Goal: Task Accomplishment & Management: Use online tool/utility

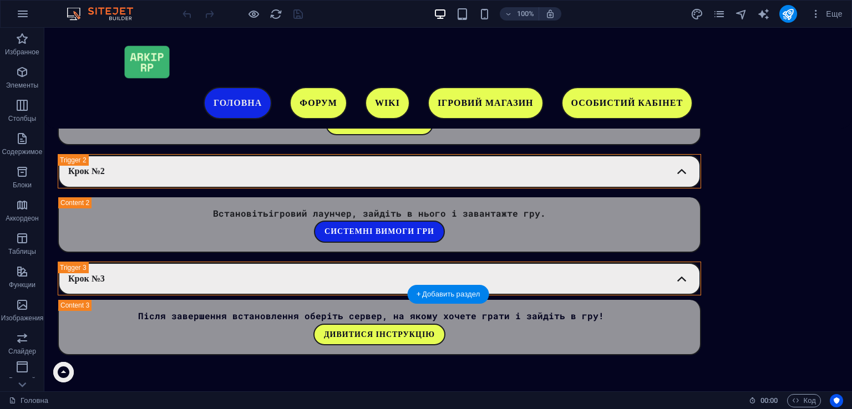
scroll to position [1894, 0]
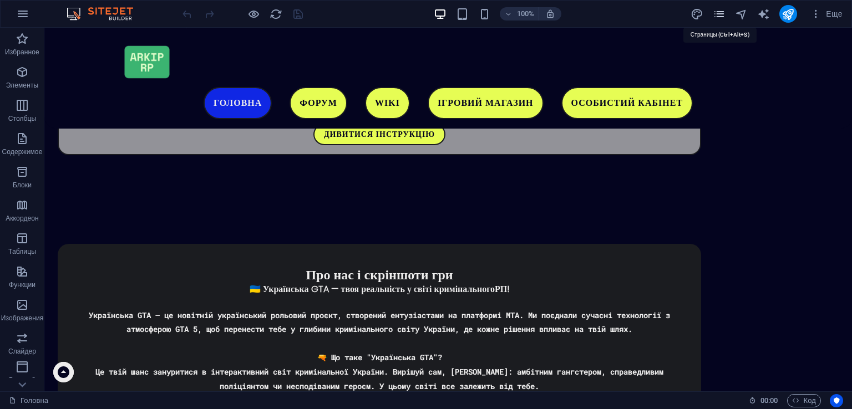
click at [0, 0] on icon "pages" at bounding box center [0, 0] width 0 height 0
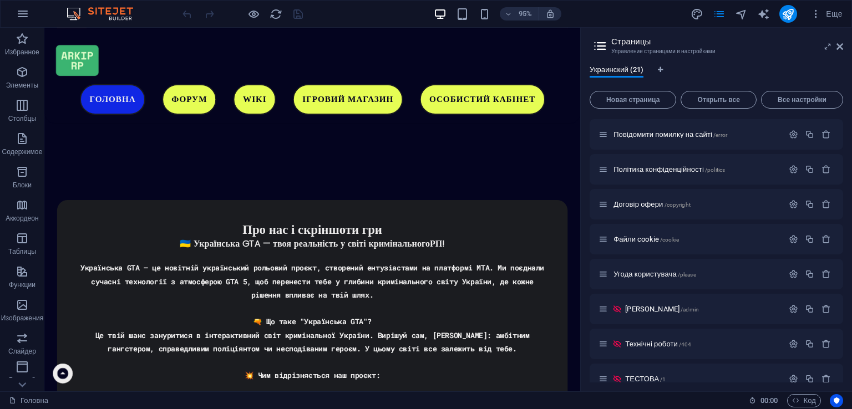
scroll to position [415, 0]
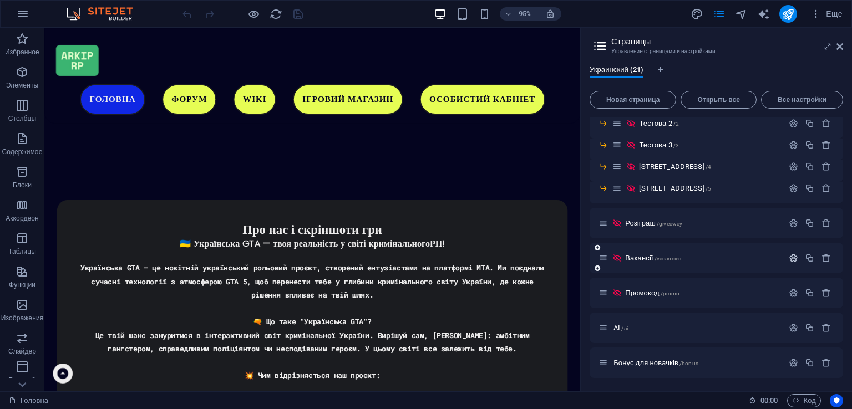
click at [797, 255] on button "button" at bounding box center [793, 258] width 16 height 9
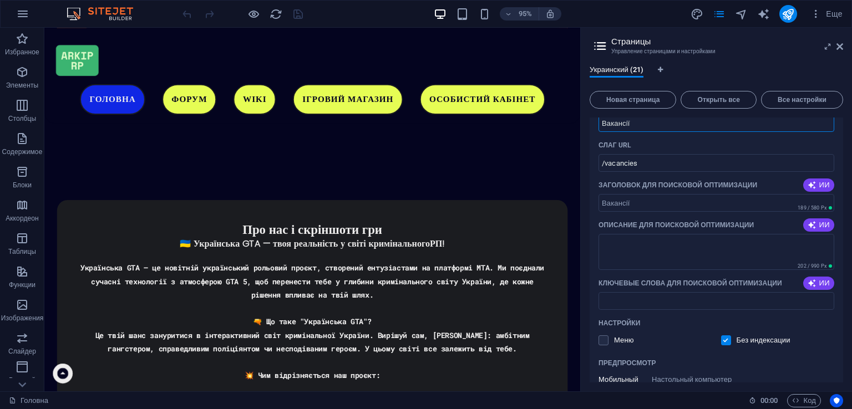
scroll to position [637, 0]
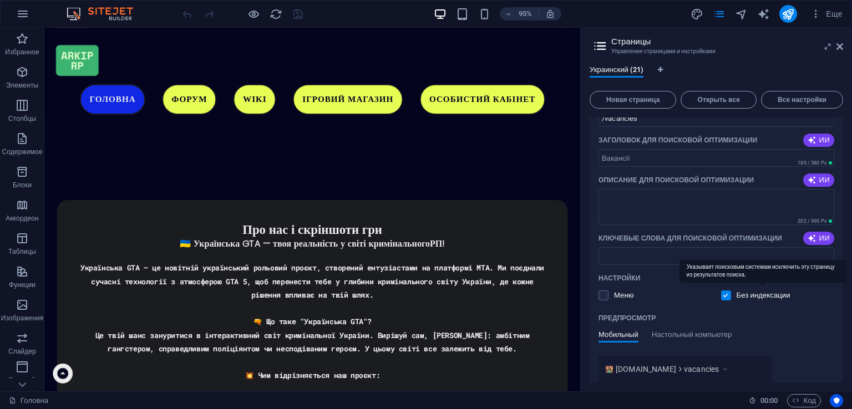
click at [747, 295] on p "Без индексации" at bounding box center [764, 296] width 54 height 10
click at [0, 0] on input "checkbox" at bounding box center [0, 0] width 0 height 0
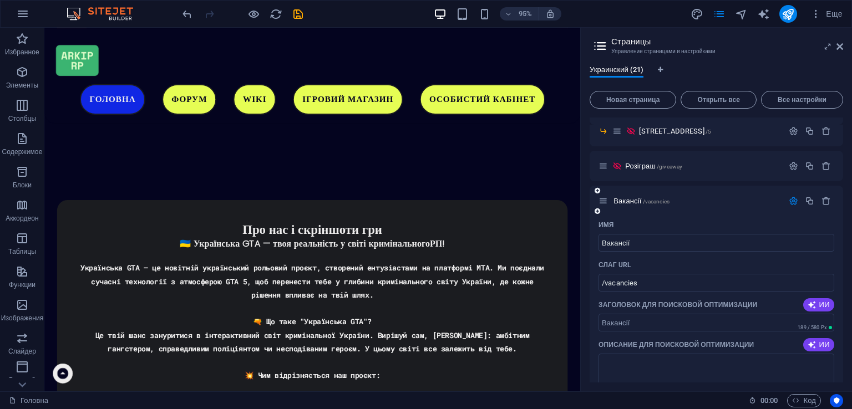
scroll to position [471, 0]
click at [646, 205] on span "/vacancies" at bounding box center [656, 203] width 27 height 6
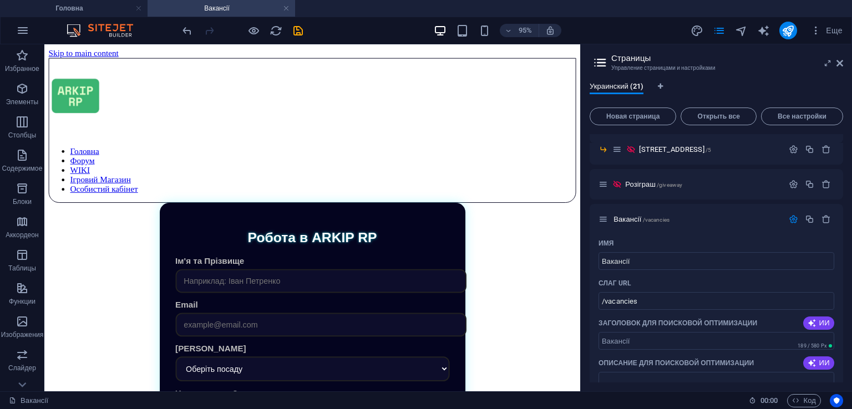
scroll to position [0, 0]
click at [297, 27] on icon "save" at bounding box center [298, 30] width 13 height 13
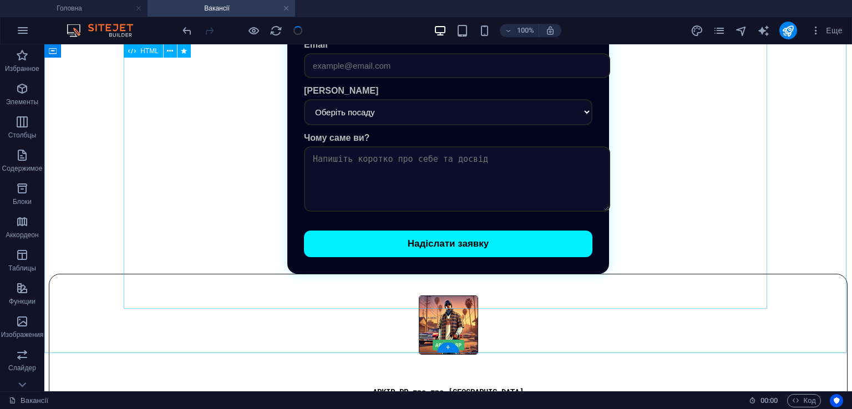
scroll to position [222, 0]
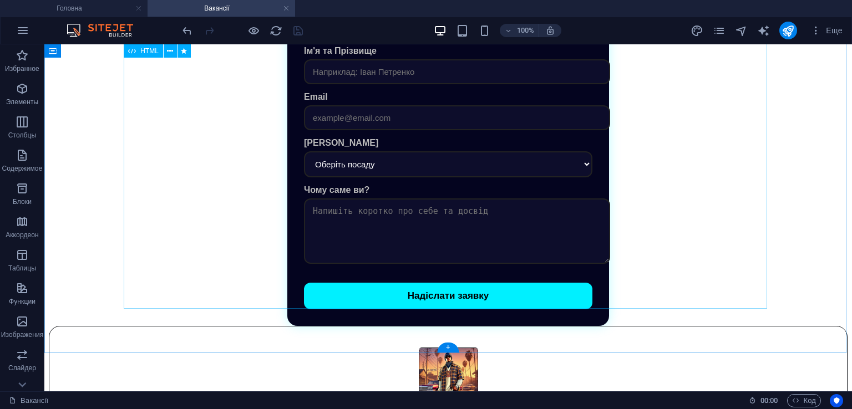
click at [420, 229] on div "Робота в ARKIP RP Ім'я та [PERSON_NAME] Email Бажана посада Оберіть посаду Зам.…" at bounding box center [448, 157] width 799 height 337
drag, startPoint x: 420, startPoint y: 229, endPoint x: 450, endPoint y: 318, distance: 94.7
click at [420, 229] on div "Робота в ARKIP RP Ім'я та [PERSON_NAME] Email Бажана посада Оберіть посаду Зам.…" at bounding box center [448, 157] width 799 height 337
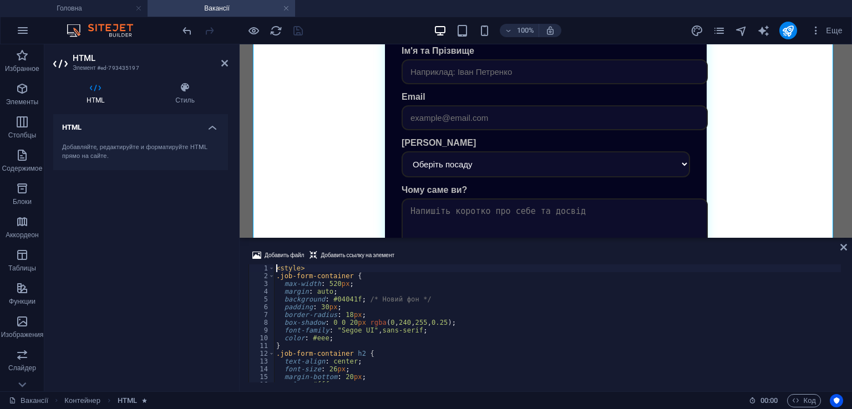
click at [397, 331] on div "< style > .job-form-container { max-width : 520 px ; margin : auto ; background…" at bounding box center [557, 332] width 567 height 134
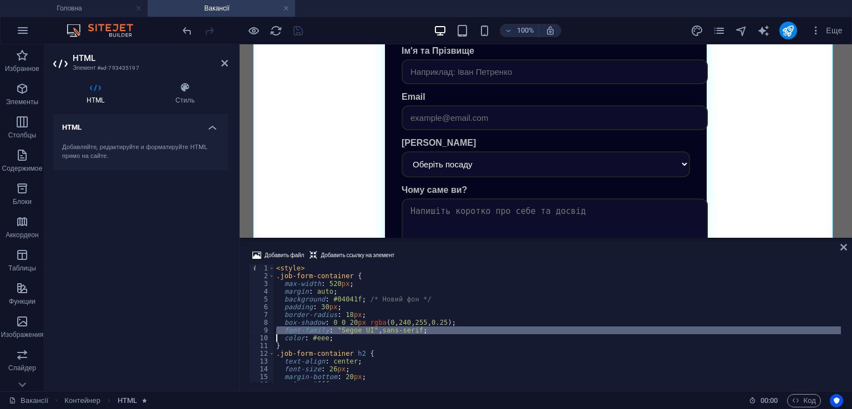
click at [397, 331] on div "< style > .job-form-container { max-width : 520 px ; margin : auto ; background…" at bounding box center [557, 332] width 567 height 134
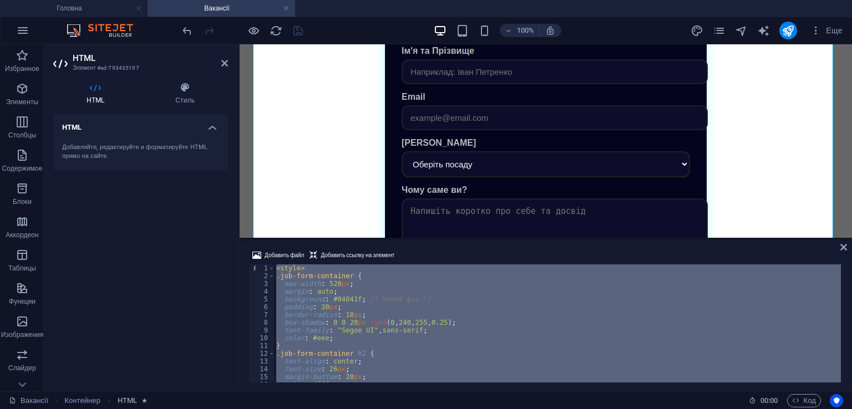
click at [397, 331] on div "< style > .job-form-container { max-width : 520 px ; margin : auto ; background…" at bounding box center [557, 332] width 567 height 134
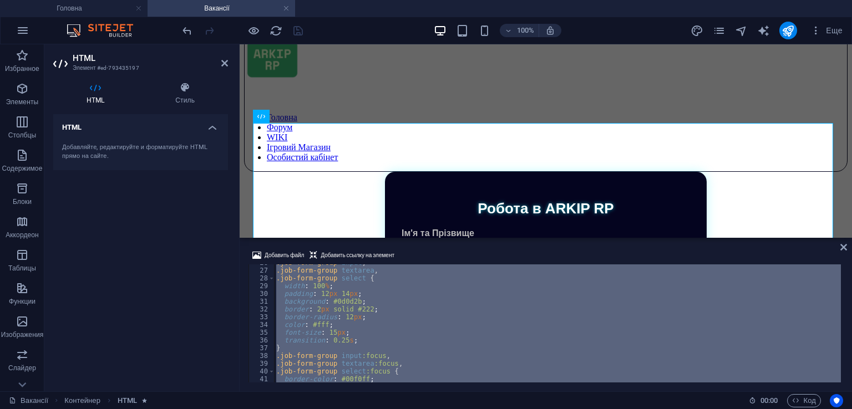
scroll to position [200, 0]
click at [380, 307] on div ".job-form-group input , .job-form-group textarea , .job-form-group select { wid…" at bounding box center [557, 324] width 567 height 118
click at [380, 307] on div ".job-form-group input , .job-form-group textarea , .job-form-group select { wid…" at bounding box center [557, 326] width 567 height 134
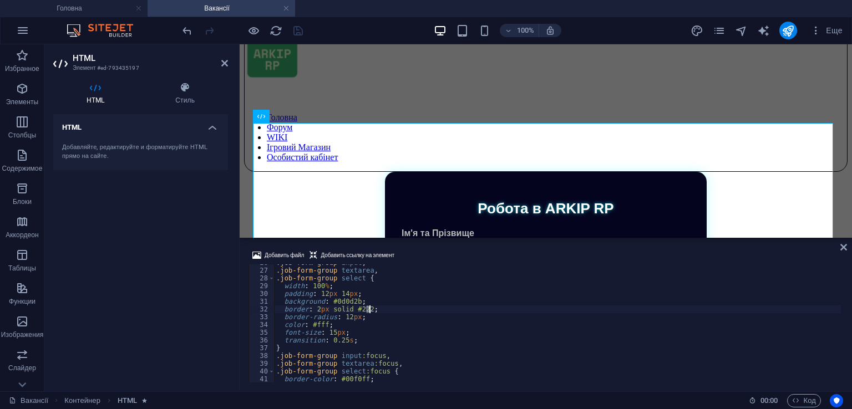
click at [380, 307] on div ".job-form-group input , .job-form-group textarea , .job-form-group select { wid…" at bounding box center [557, 326] width 567 height 134
type textarea "</script>"
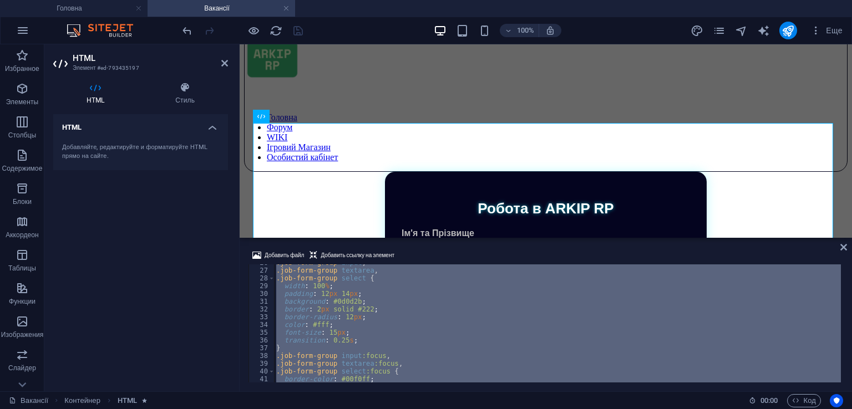
paste textarea
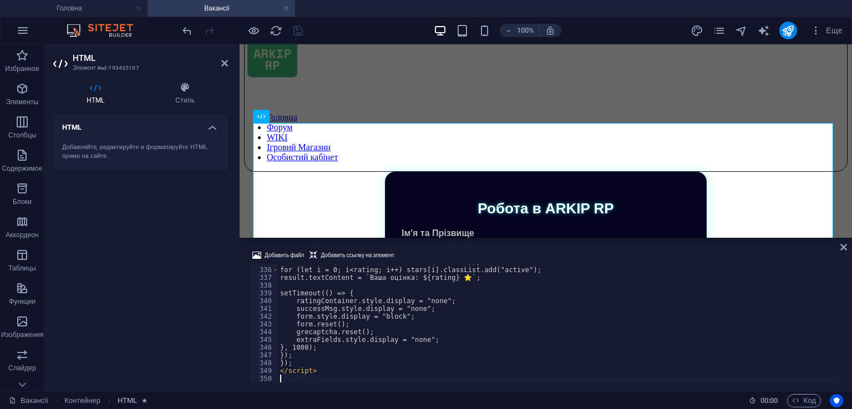
scroll to position [2600, 0]
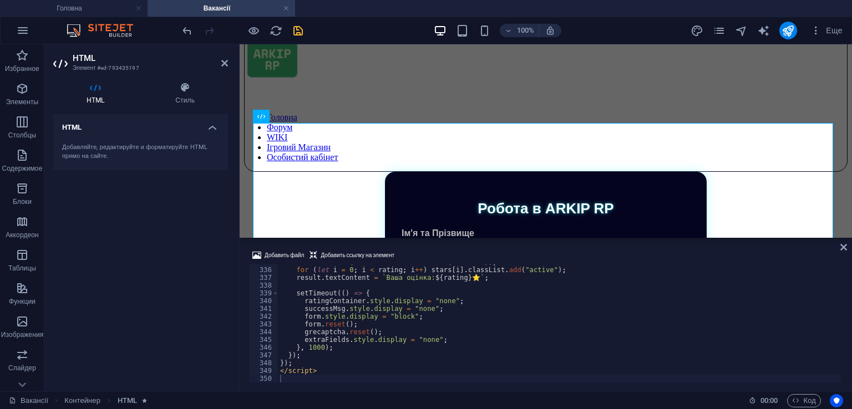
click at [432, 246] on div "Добавить файл Добавить ссылку на элемент 335 336 337 338 339 340 341 342 343 34…" at bounding box center [546, 315] width 612 height 151
click at [295, 31] on icon "save" at bounding box center [298, 30] width 13 height 13
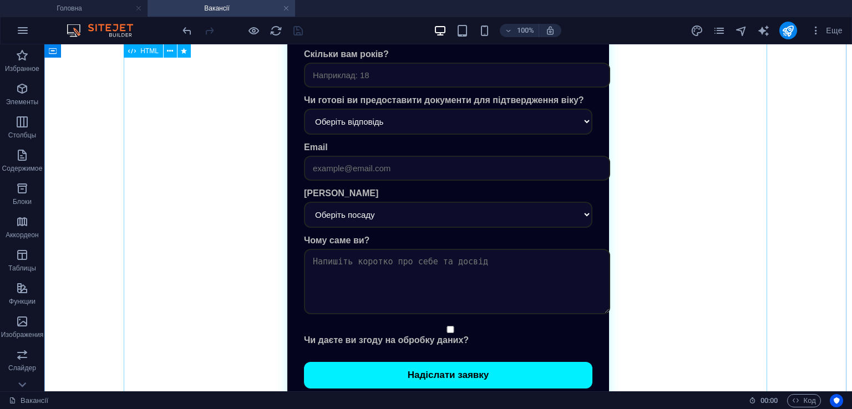
scroll to position [317, 0]
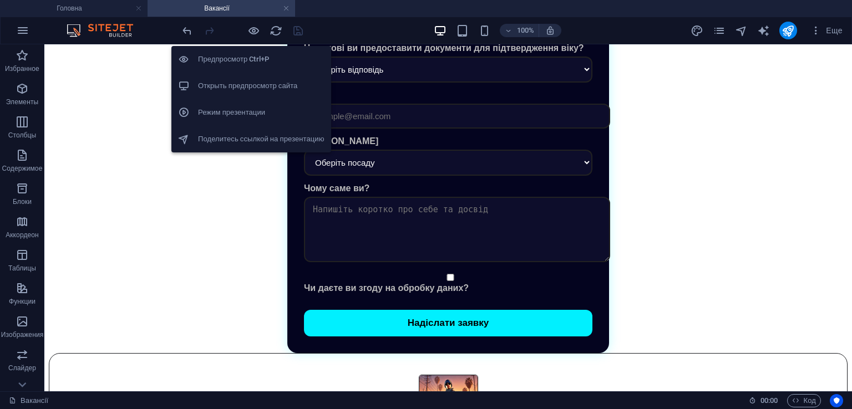
click at [257, 77] on li "Открыть предпросмотр сайта" at bounding box center [251, 86] width 160 height 27
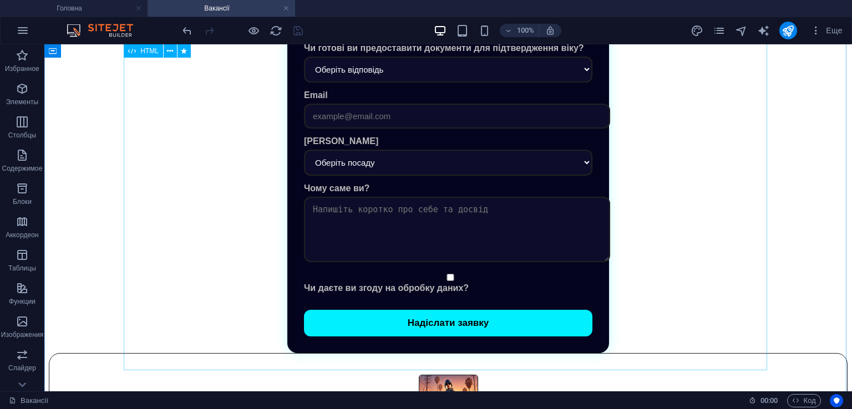
click at [333, 306] on div "Робота в ARKIP RP Ім'я та [PERSON_NAME] Скільки вам років? Чи готові ви предост…" at bounding box center [448, 124] width 799 height 459
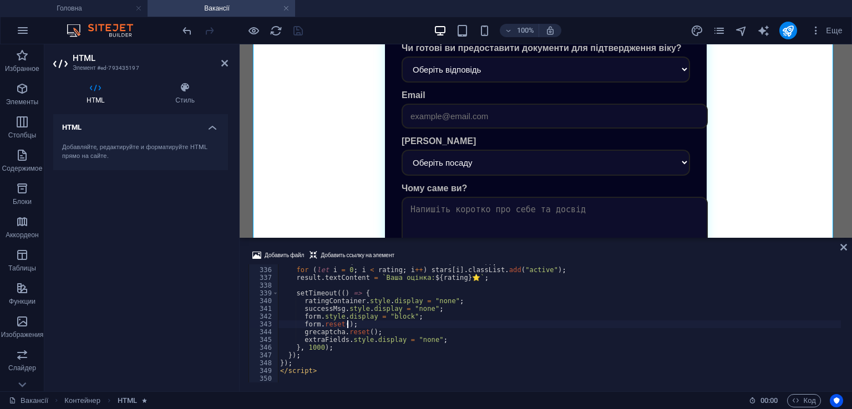
click at [347, 325] on div "stars . forEach ( s => s . classList . remove ( "active" )) ; for ( let i = 0 ;…" at bounding box center [559, 325] width 563 height 134
click at [348, 325] on div "stars . forEach ( s => s . classList . remove ( "active" )) ; for ( let i = 0 ;…" at bounding box center [559, 325] width 563 height 134
type textarea "</script>"
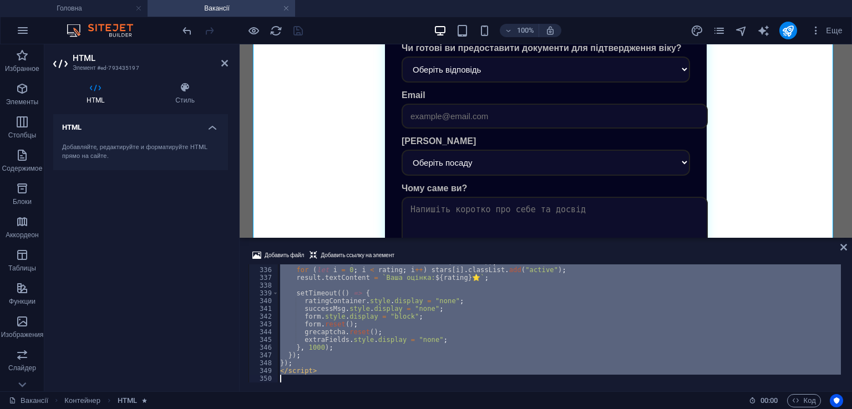
scroll to position [3166, 0]
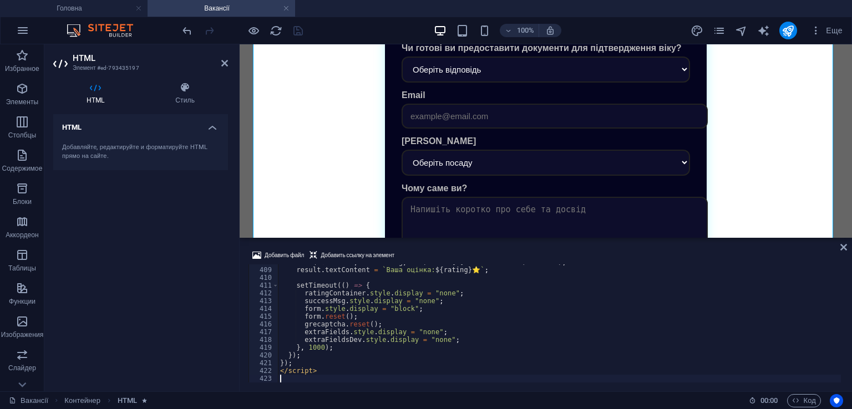
click at [446, 256] on div "Добавить файл Добавить ссылку на элемент" at bounding box center [546, 257] width 595 height 16
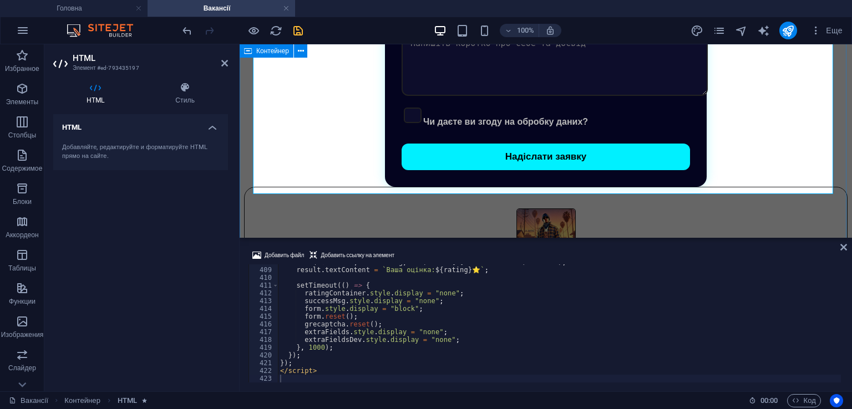
scroll to position [428, 0]
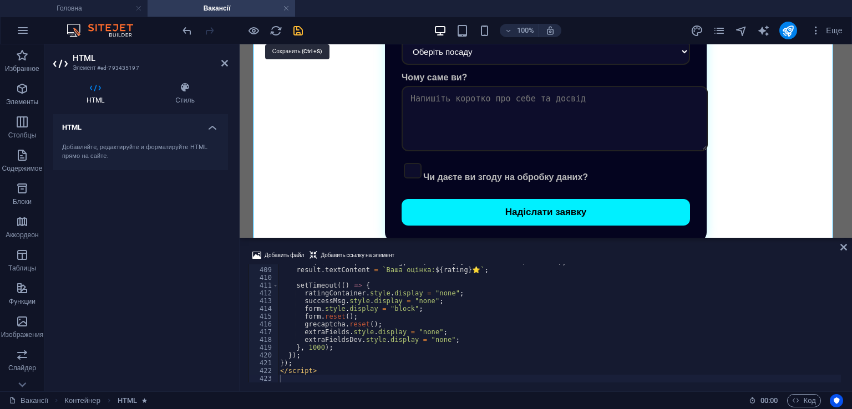
click at [301, 32] on icon "save" at bounding box center [298, 30] width 13 height 13
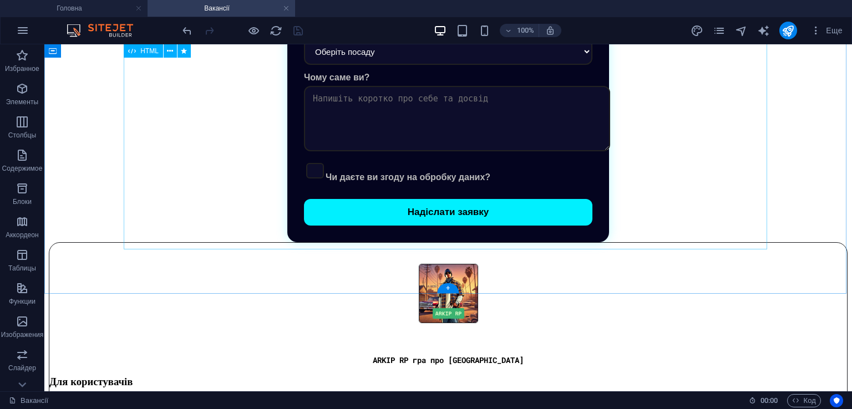
scroll to position [372, 0]
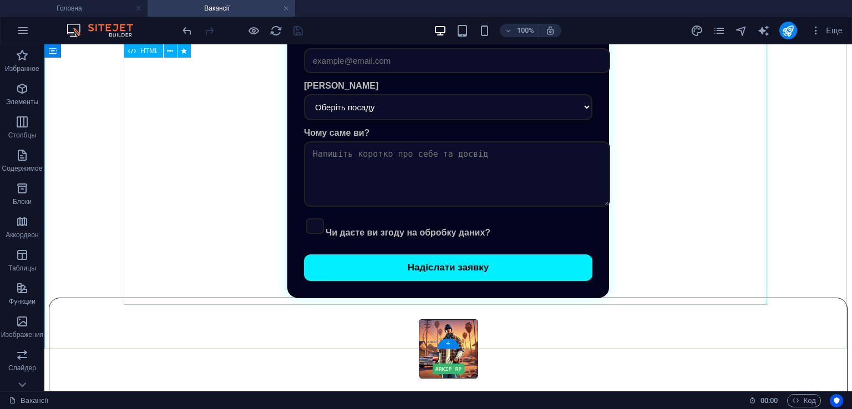
click at [317, 186] on div "Робота в ARKIP RP Ім'я та [PERSON_NAME] Скільки вам років? Чи готові ви предост…" at bounding box center [448, 68] width 799 height 459
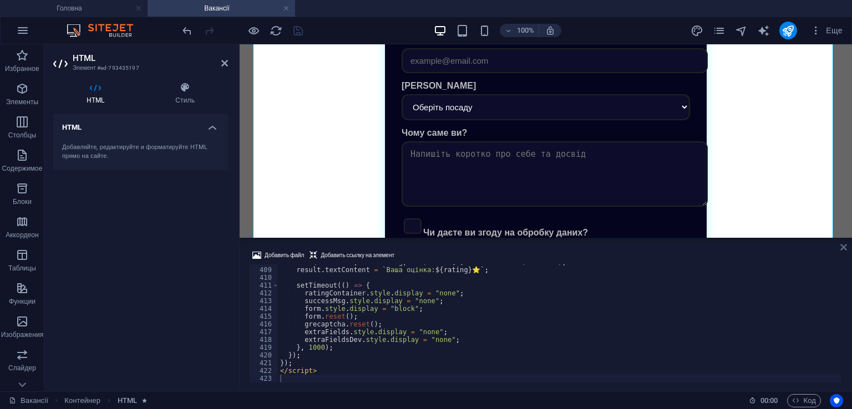
drag, startPoint x: 843, startPoint y: 244, endPoint x: 797, endPoint y: 200, distance: 64.3
click at [843, 244] on icon at bounding box center [843, 247] width 7 height 9
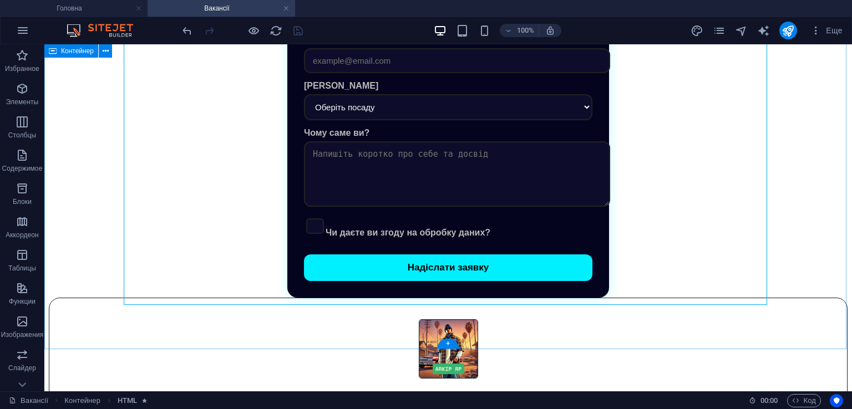
click at [93, 205] on div "Робота в ARKIP RP Ім'я та [PERSON_NAME] Скільки вам років? Чи готові ви предост…" at bounding box center [448, 68] width 799 height 459
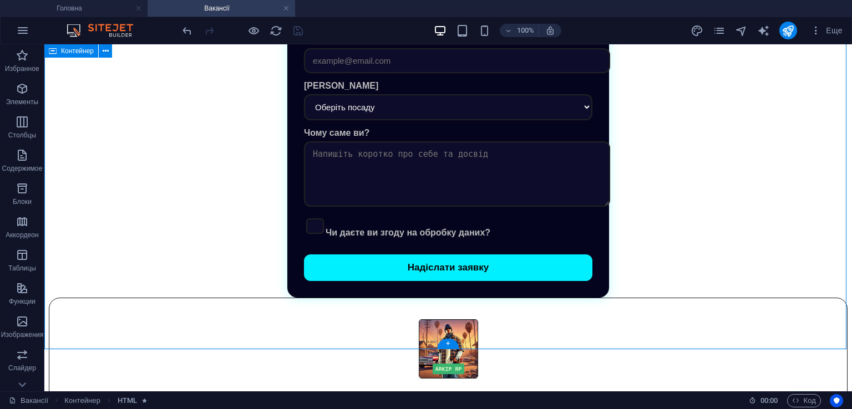
click at [93, 205] on div "Робота в ARKIP RP Ім'я та [PERSON_NAME] Скільки вам років? Чи готові ви предост…" at bounding box center [448, 68] width 799 height 459
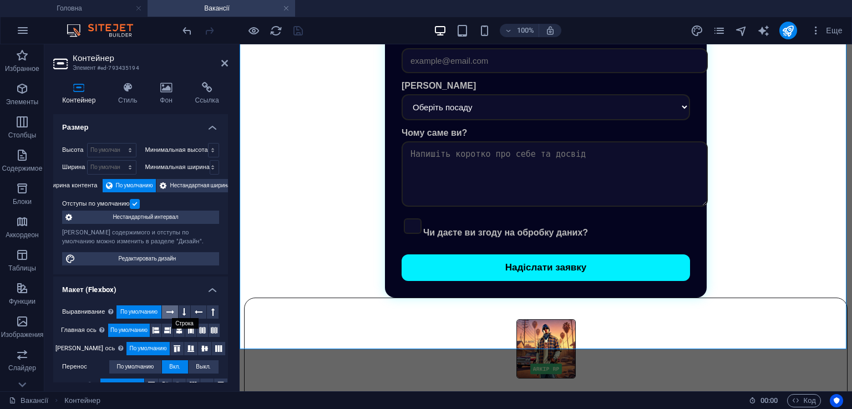
scroll to position [55, 0]
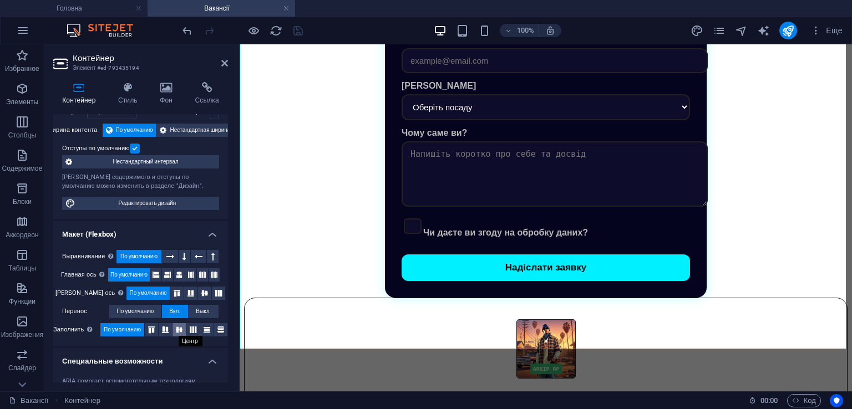
click at [180, 331] on icon at bounding box center [179, 330] width 13 height 7
click at [180, 276] on icon at bounding box center [179, 274] width 7 height 13
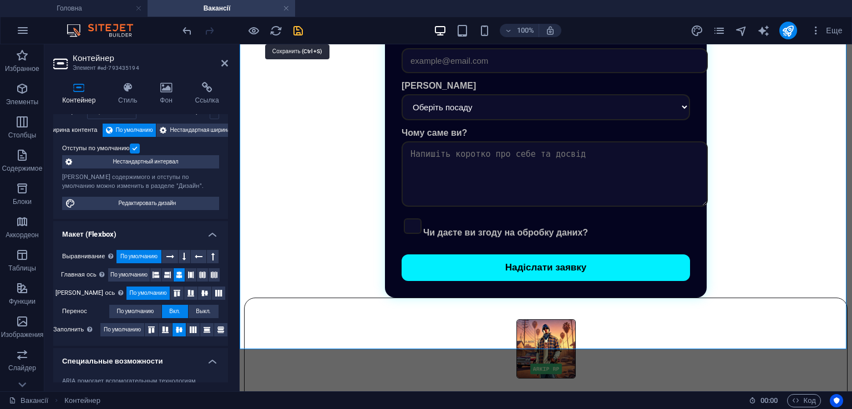
click at [295, 26] on icon "save" at bounding box center [298, 30] width 13 height 13
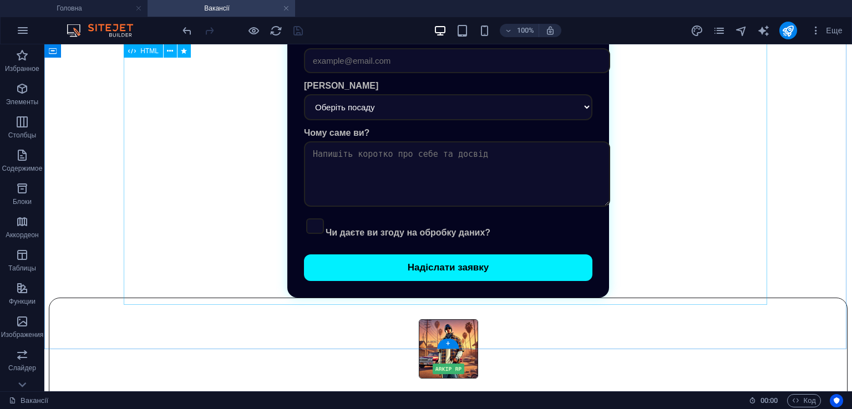
click at [379, 203] on div "Робота в ARKIP RP Ім'я та [PERSON_NAME] Скільки вам років? Чи готові ви предост…" at bounding box center [448, 68] width 799 height 459
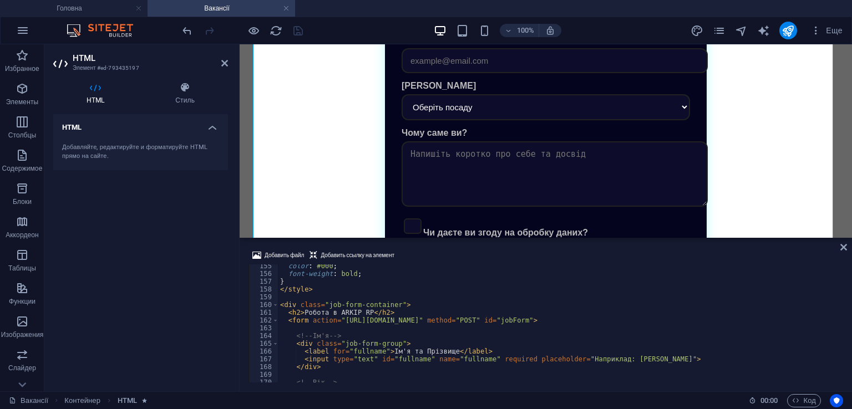
scroll to position [1132, 0]
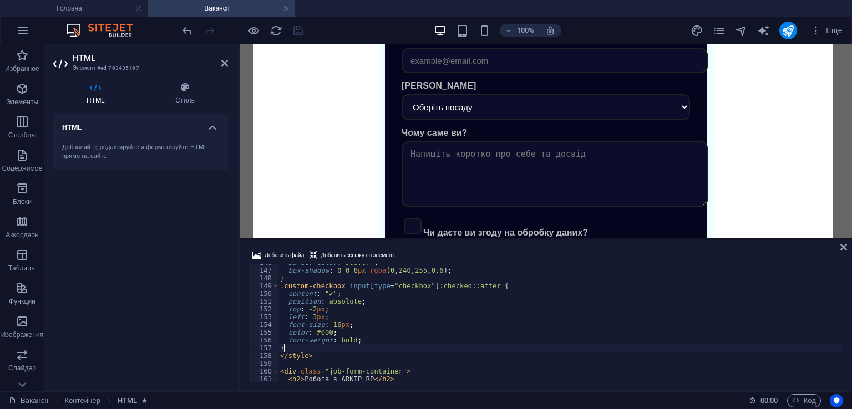
click at [297, 349] on div "border-color : #00f0ff ; box-shadow : 0 0 8 px rgba ( 0 , 240 , 255 , 0.6 ) ; }…" at bounding box center [559, 326] width 563 height 134
type textarea "}"
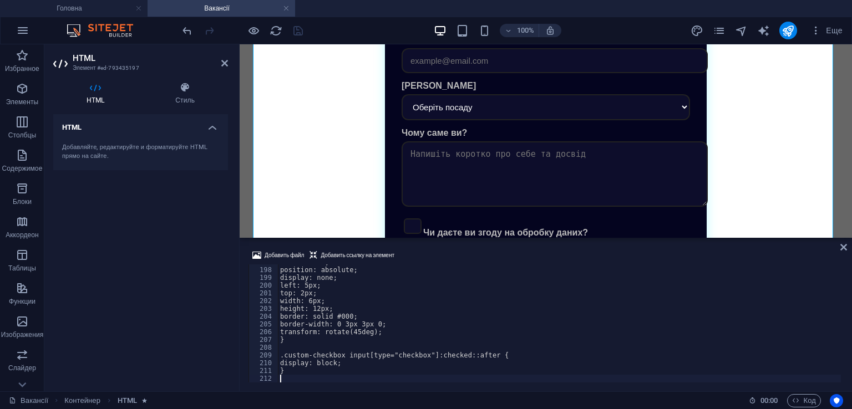
scroll to position [1528, 0]
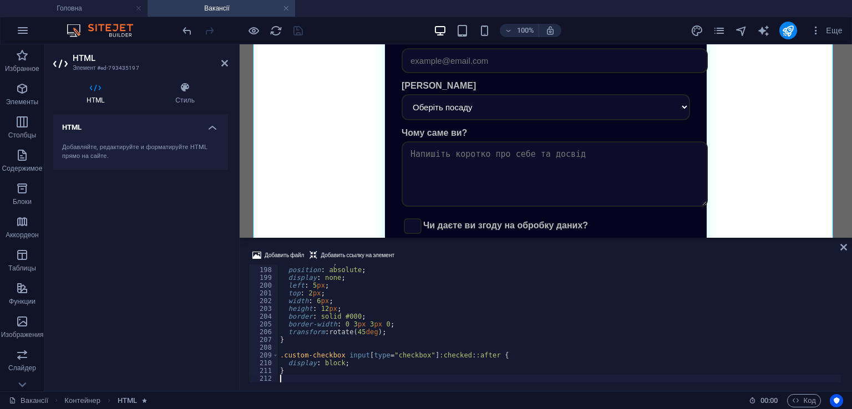
click at [422, 252] on div "Добавить файл Добавить ссылку на элемент" at bounding box center [546, 257] width 595 height 16
click at [297, 32] on icon "save" at bounding box center [298, 30] width 13 height 13
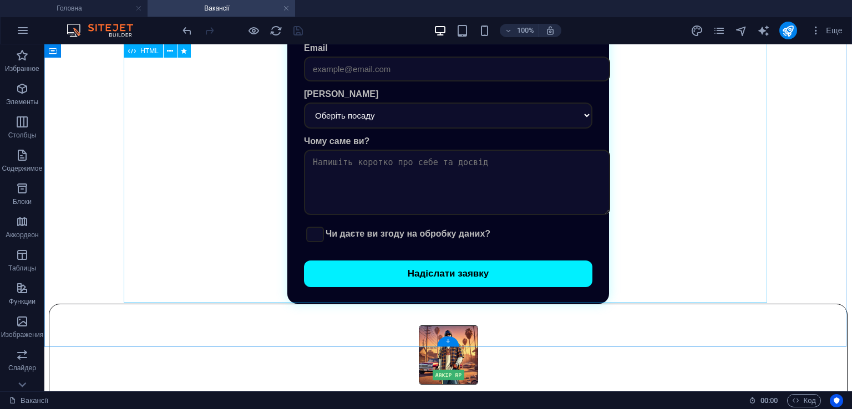
scroll to position [317, 0]
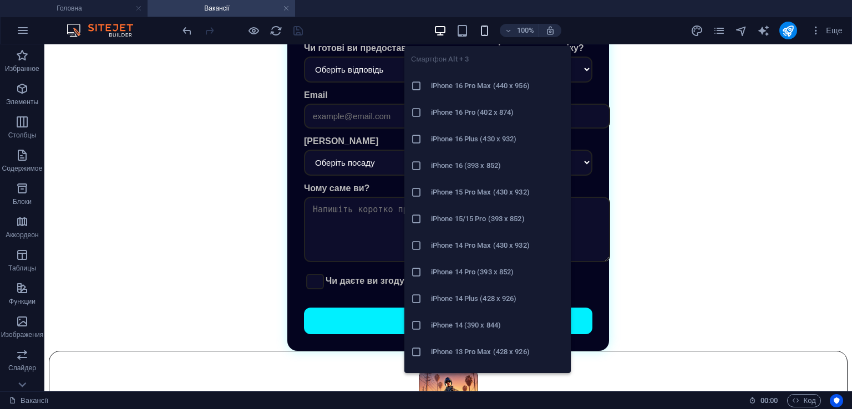
click at [488, 31] on icon "button" at bounding box center [484, 30] width 13 height 13
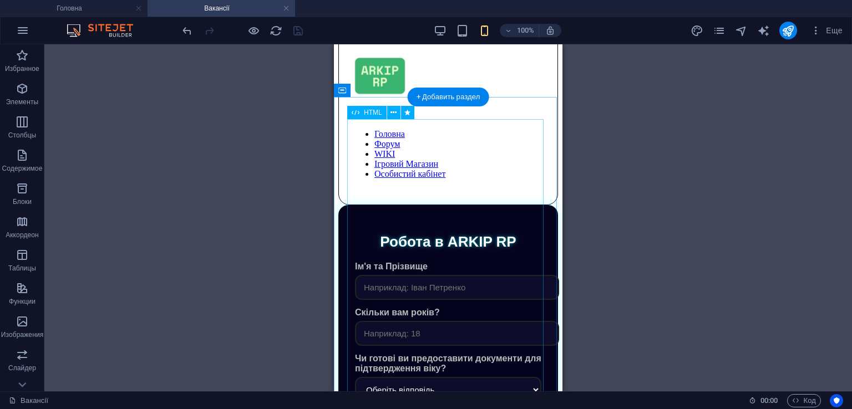
scroll to position [0, 0]
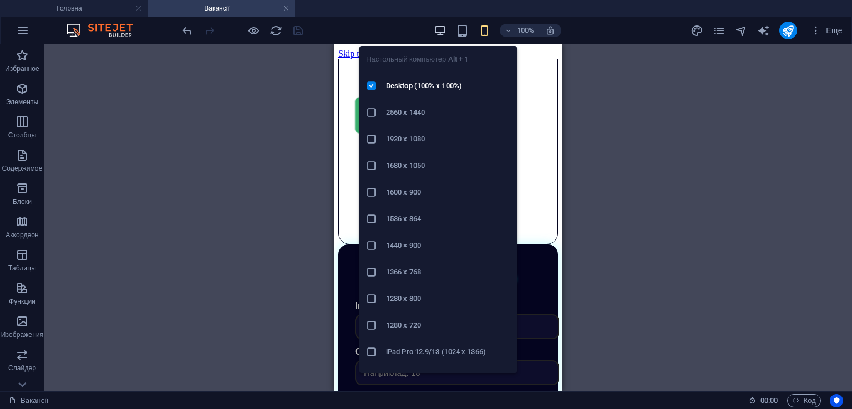
click at [438, 28] on icon "button" at bounding box center [440, 30] width 13 height 13
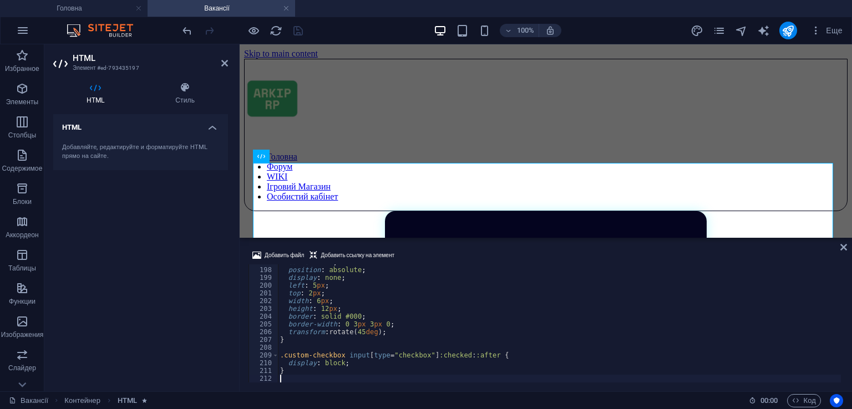
click at [449, 309] on div "content : " " ; position : absolute ; display : none ; left : 5 px ; top : 2 px…" at bounding box center [559, 325] width 563 height 134
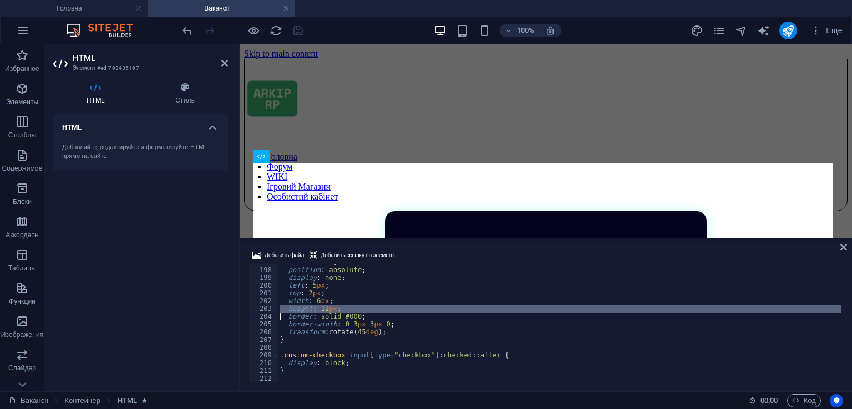
click at [449, 309] on div "content : " " ; position : absolute ; display : none ; left : 5 px ; top : 2 px…" at bounding box center [559, 325] width 563 height 134
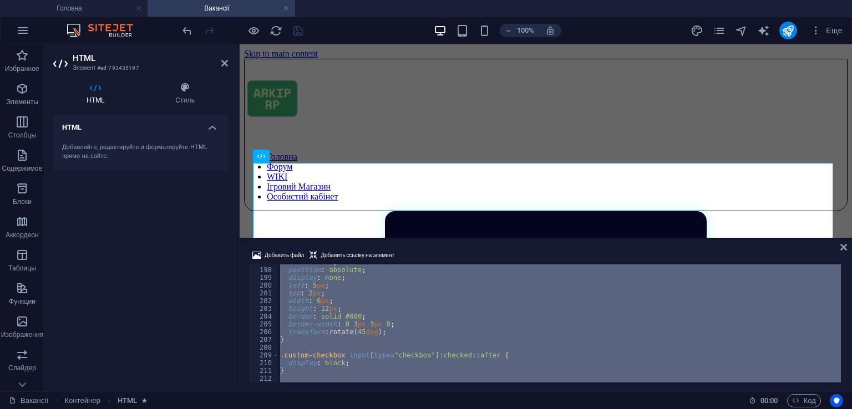
click at [456, 295] on div "content : " " ; position : absolute ; display : none ; left : 5 px ; top : 2 px…" at bounding box center [559, 324] width 563 height 118
type textarea "top: 2px;"
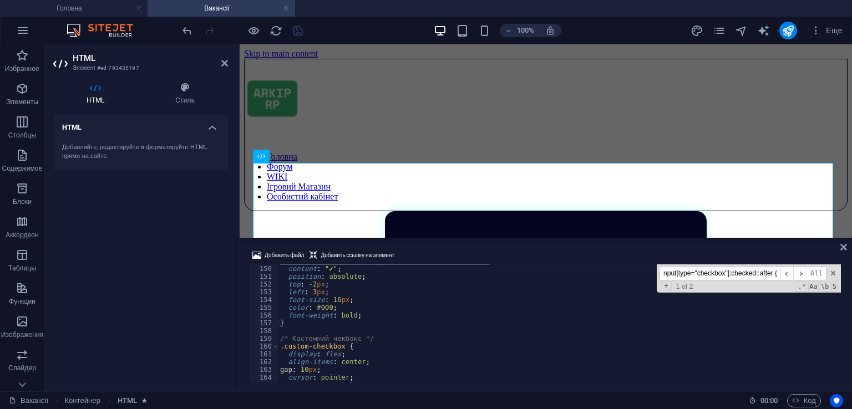
scroll to position [1123, 0]
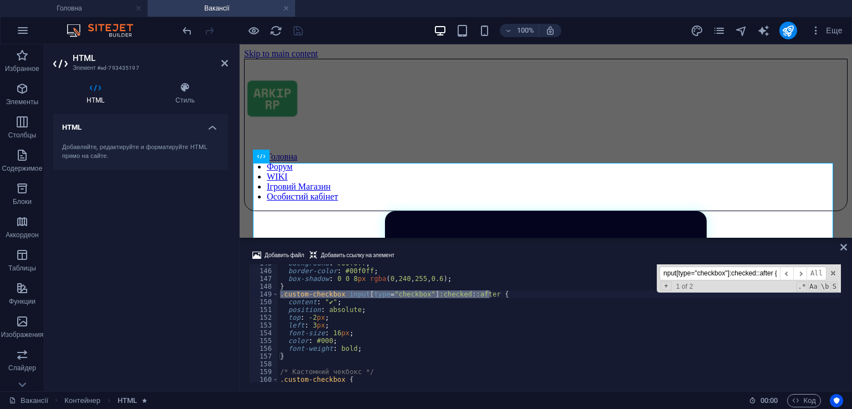
type input ".custom-checkbox input[type="checkbox"]:checked::after {"
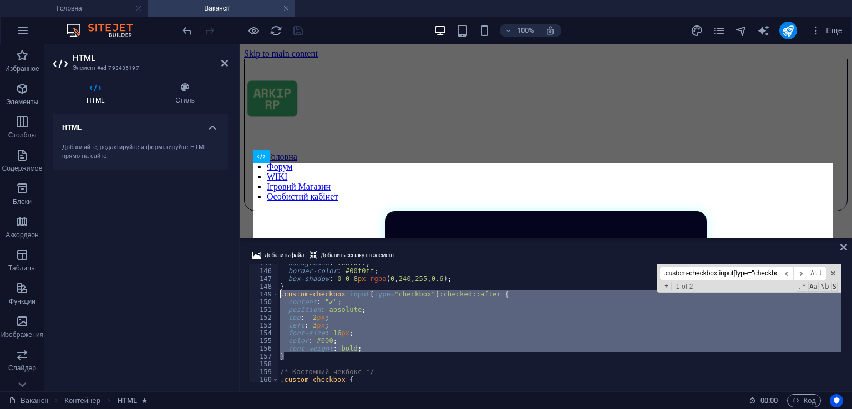
drag, startPoint x: 308, startPoint y: 358, endPoint x: 279, endPoint y: 294, distance: 70.2
click at [279, 294] on div "background : #00f0ff ; border-color : #00f0ff ; box-shadow : 0 0 8 px rgba ( 0 …" at bounding box center [559, 327] width 563 height 134
type textarea ".custom-checkbox input[type="checkbox"]:checked::after { content: "✔";"
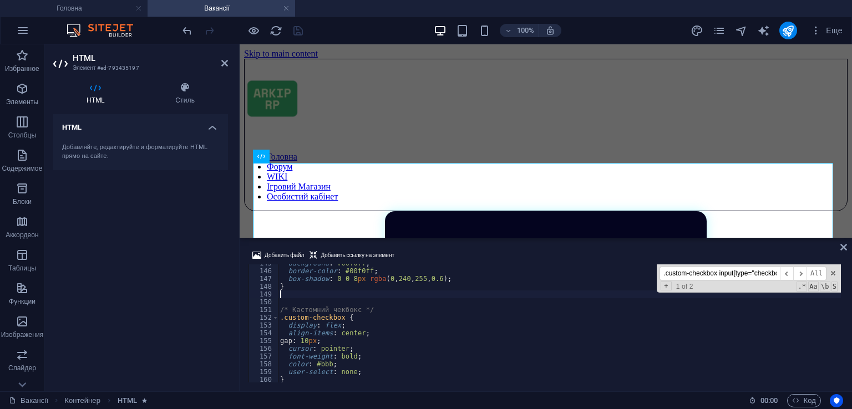
type textarea "}"
click at [439, 252] on div "Добавить файл Добавить ссылку на элемент" at bounding box center [546, 257] width 595 height 16
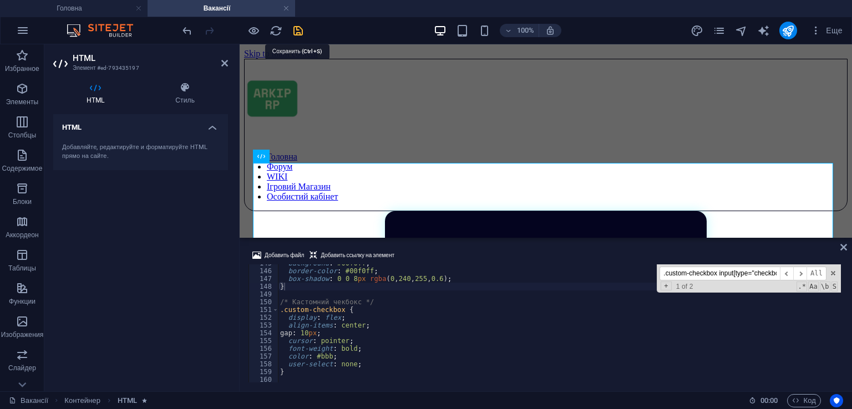
click at [292, 26] on icon "save" at bounding box center [298, 30] width 13 height 13
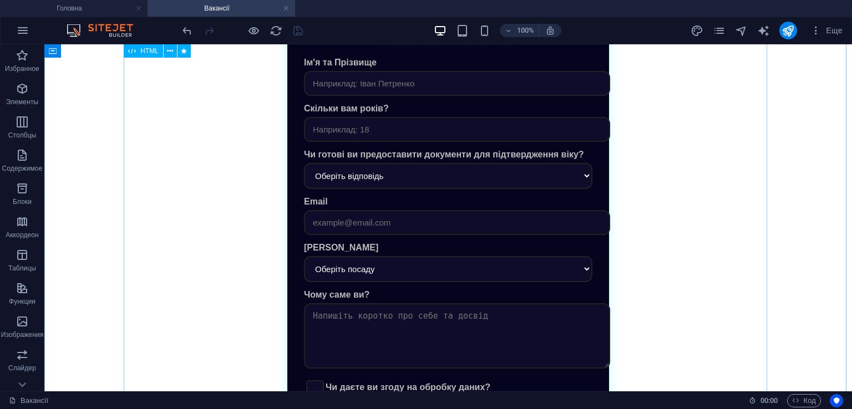
scroll to position [277, 0]
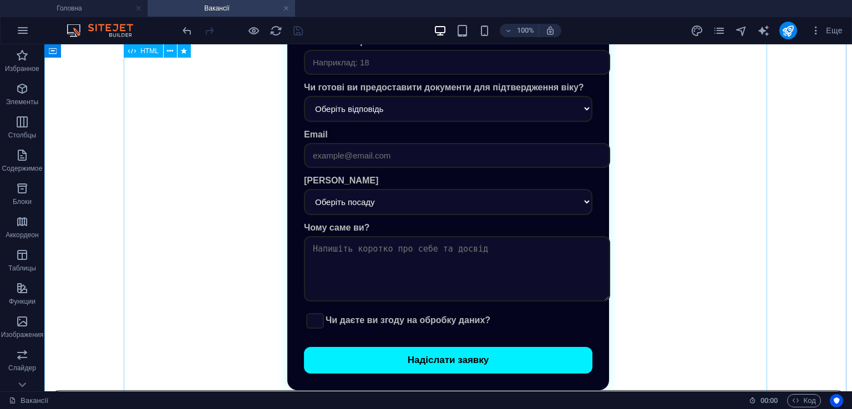
click at [417, 300] on div "Робота в ARKIP RP Ім'я та [PERSON_NAME] Скільки вам років? Чи готові ви предост…" at bounding box center [448, 162] width 799 height 457
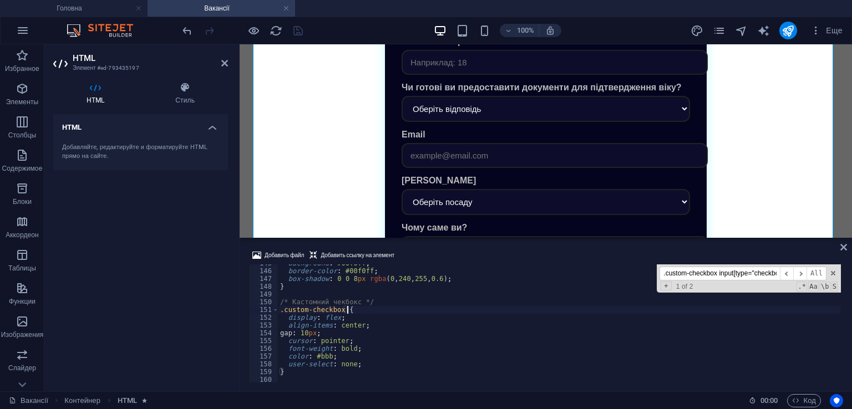
click at [412, 307] on div "background : #00f0ff ; border-color : #00f0ff ; box-shadow : 0 0 8 px rgba ( 0 …" at bounding box center [559, 327] width 563 height 134
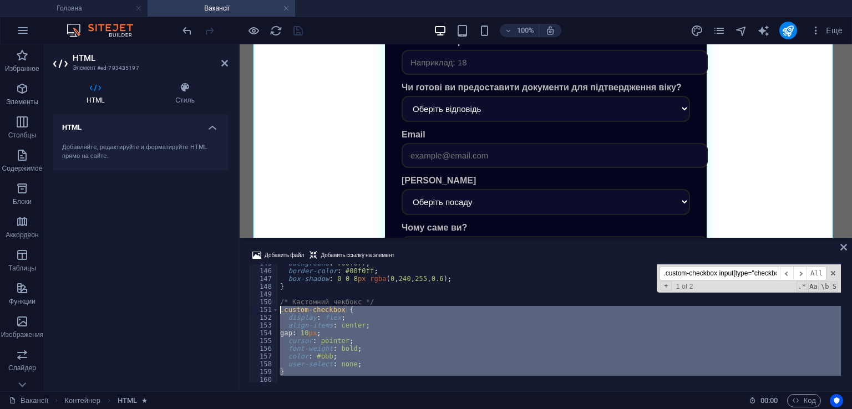
click at [412, 307] on div "background : #00f0ff ; border-color : #00f0ff ; box-shadow : 0 0 8 px rgba ( 0 …" at bounding box center [559, 327] width 563 height 134
type textarea "</script>"
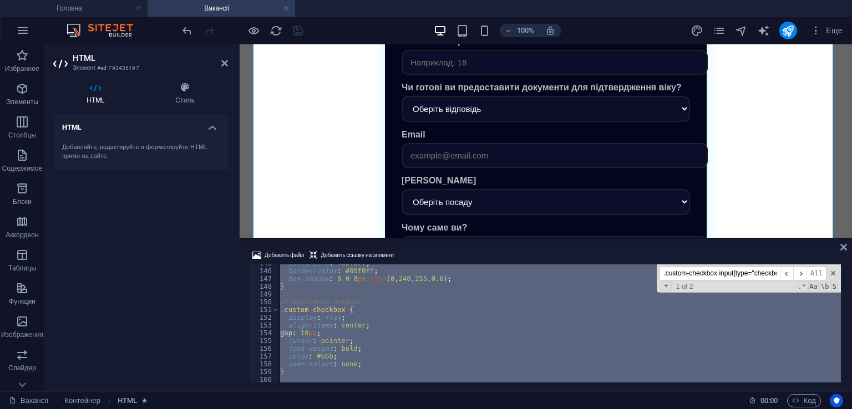
click at [719, 276] on input ".custom-checkbox input[type="checkbox"]:checked::after {" at bounding box center [720, 274] width 120 height 14
paste input
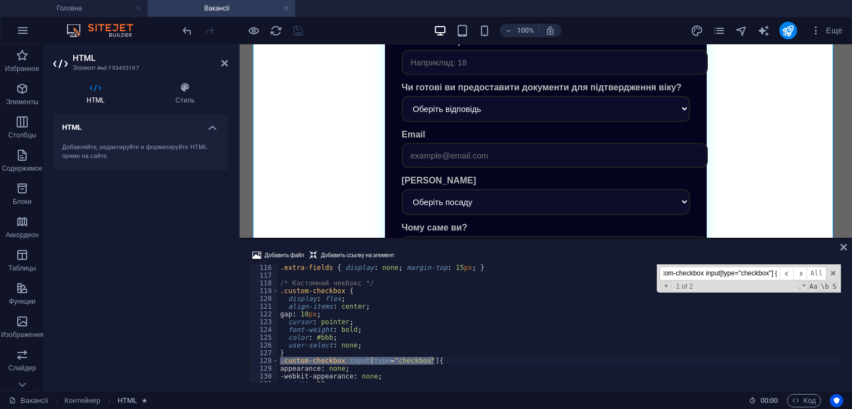
scroll to position [894, 0]
type input ".custom-checkbox input[type="checkbox"] {"
click at [301, 352] on div ".extra-fields { display : none ; margin-top : 15 px ; } /* Кастомний чекбокс */…" at bounding box center [559, 331] width 563 height 134
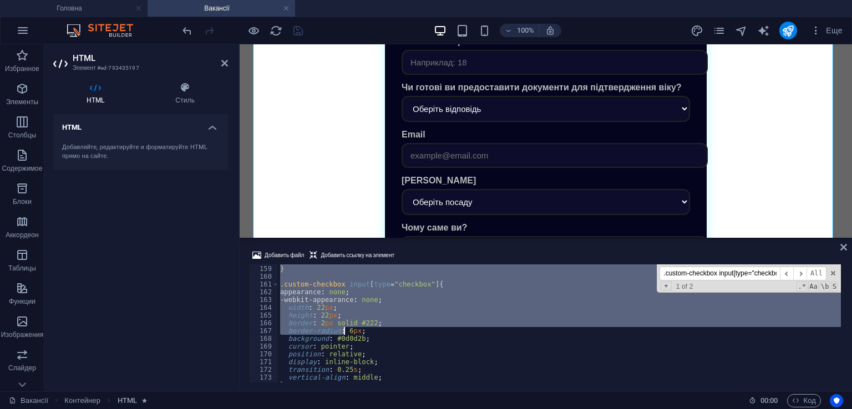
scroll to position [1326, 0]
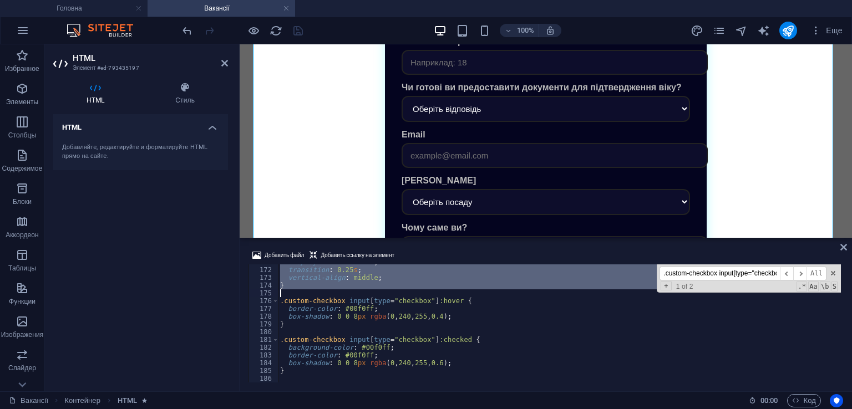
drag, startPoint x: 280, startPoint y: 329, endPoint x: 349, endPoint y: 290, distance: 80.0
click at [349, 290] on div "display : inline-block ; transition : 0.25 s ; vertical-align : middle ; } .cus…" at bounding box center [559, 325] width 563 height 134
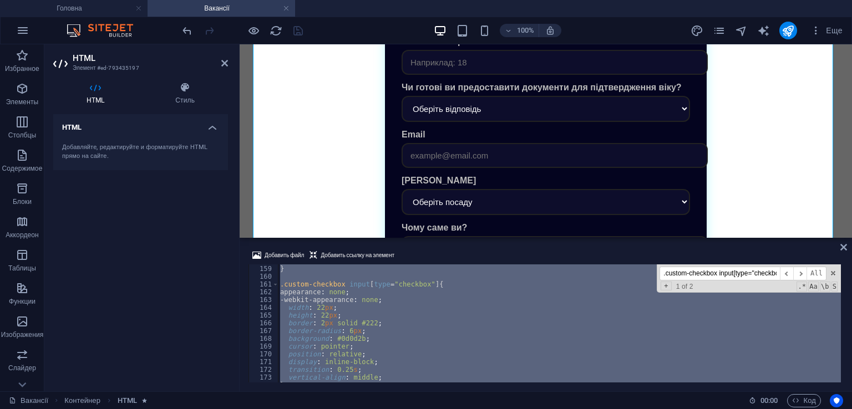
scroll to position [1260, 0]
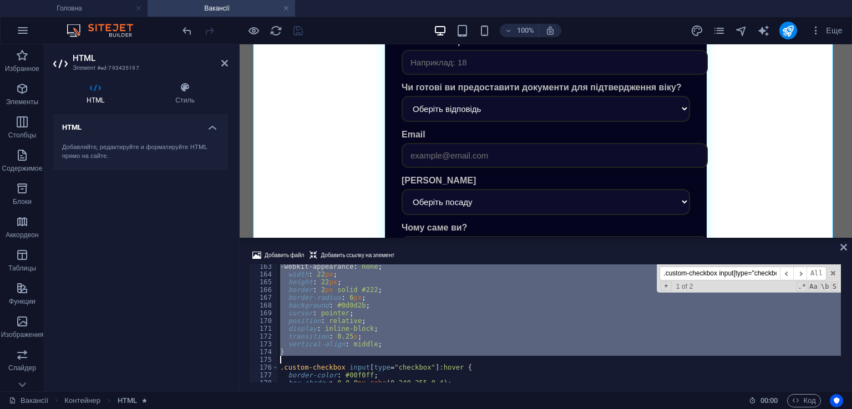
click at [404, 297] on div "-webkit-appearance : none ; width : 22 px ; height : 22 px ; border : 2 px soli…" at bounding box center [559, 324] width 563 height 118
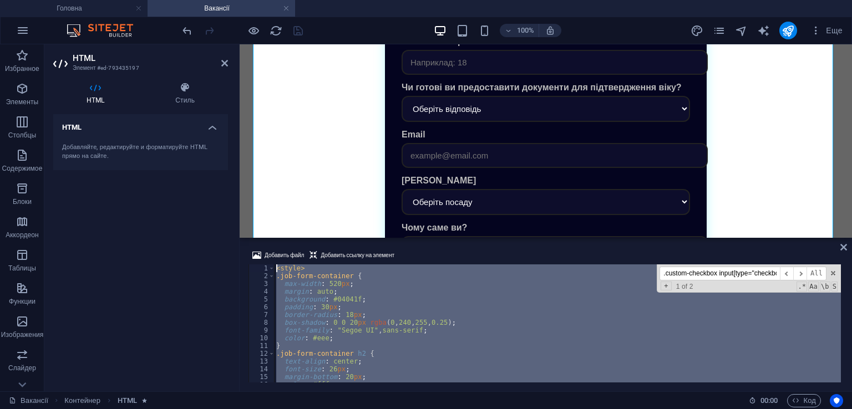
scroll to position [0, 0]
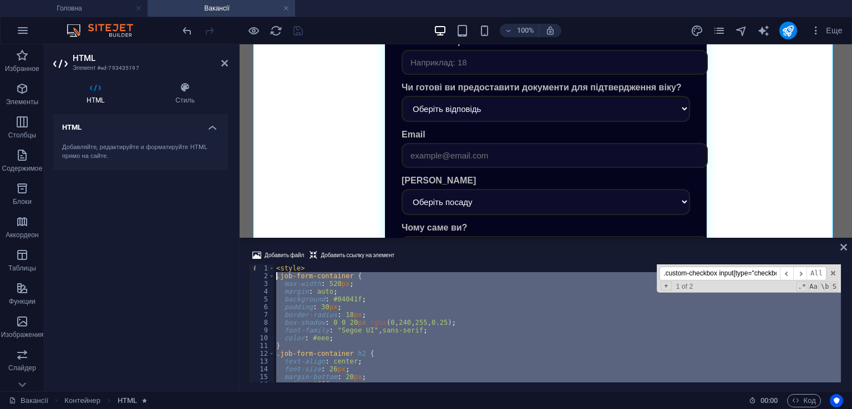
drag, startPoint x: 293, startPoint y: 338, endPoint x: 275, endPoint y: 277, distance: 63.7
click at [275, 277] on div "< style > .job-form-container { max-width : 520 px ; margin : auto ; background…" at bounding box center [557, 332] width 567 height 134
paste textarea "}"
type textarea "}"
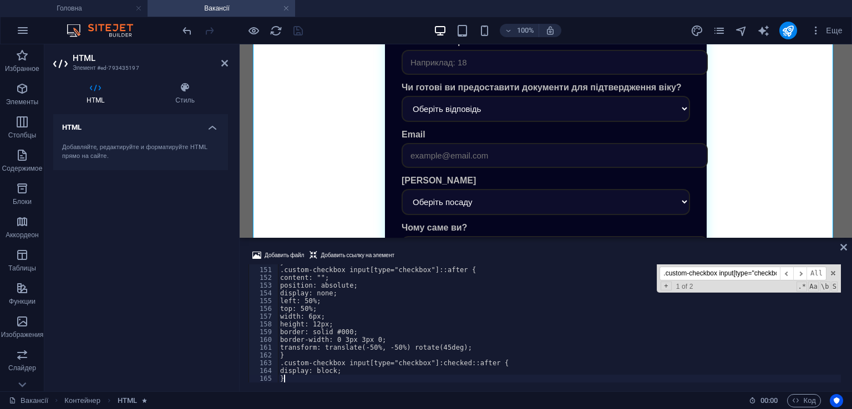
scroll to position [1163, 0]
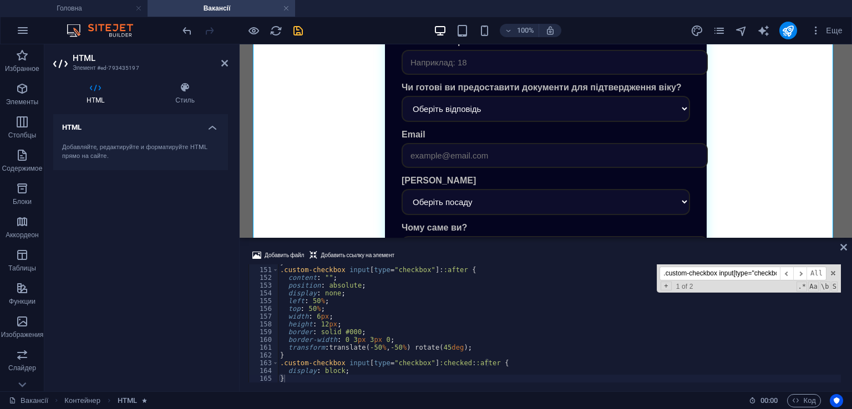
click at [455, 245] on div "Добавить файл Добавить ссылку на элемент } 150 151 152 153 154 155 156 157 158 …" at bounding box center [546, 315] width 612 height 151
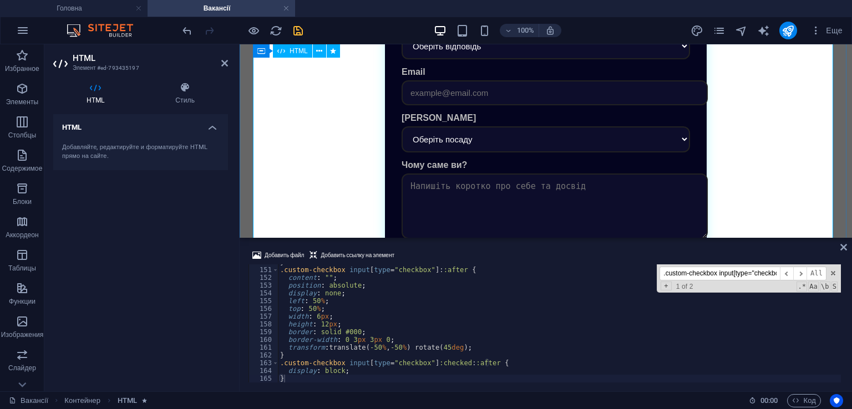
scroll to position [388, 0]
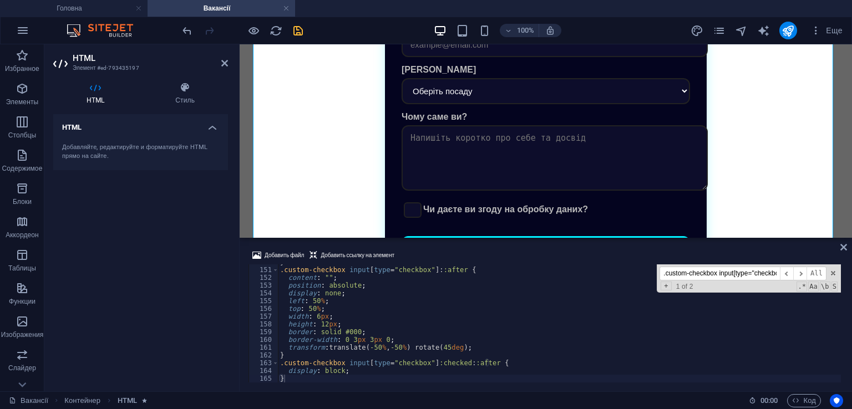
click at [302, 27] on icon "save" at bounding box center [298, 30] width 13 height 13
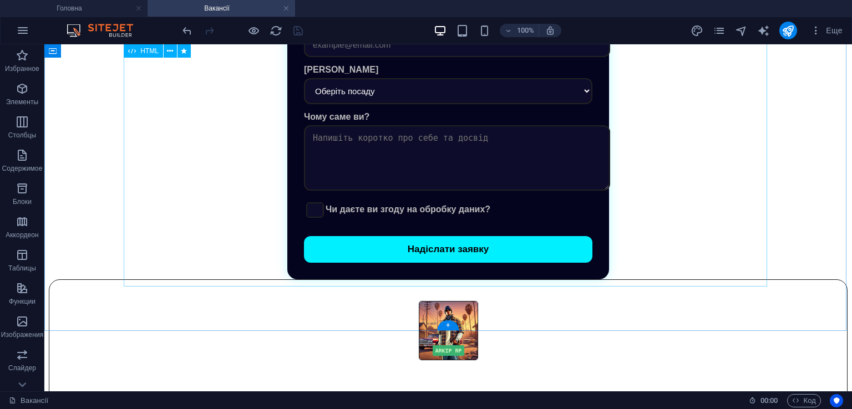
click at [407, 171] on div "Робота в ARKIP RP Ім'я та [PERSON_NAME] Скільки вам років? Чи готові ви предост…" at bounding box center [448, 51] width 799 height 457
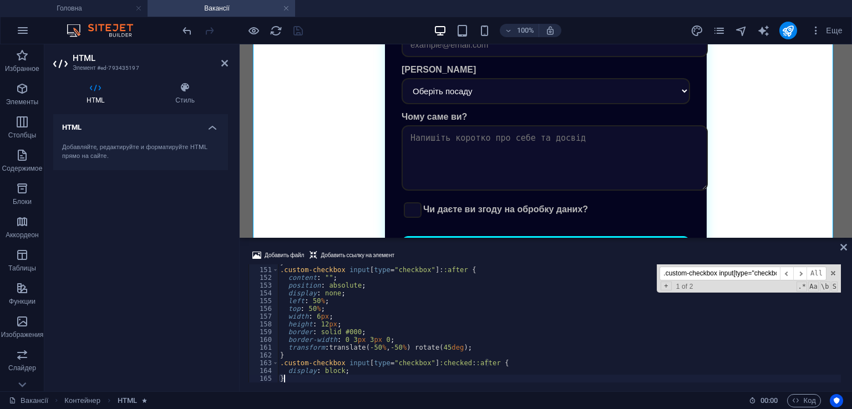
click at [768, 274] on input ".custom-checkbox input[type="checkbox"] {" at bounding box center [720, 274] width 120 height 14
type input "2"
type textarea "<h2>Робота в ARKIP RP</h2>"
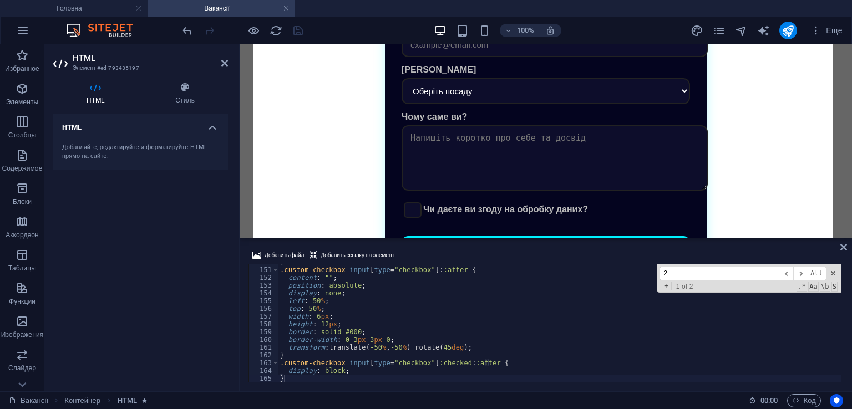
scroll to position [1261, 0]
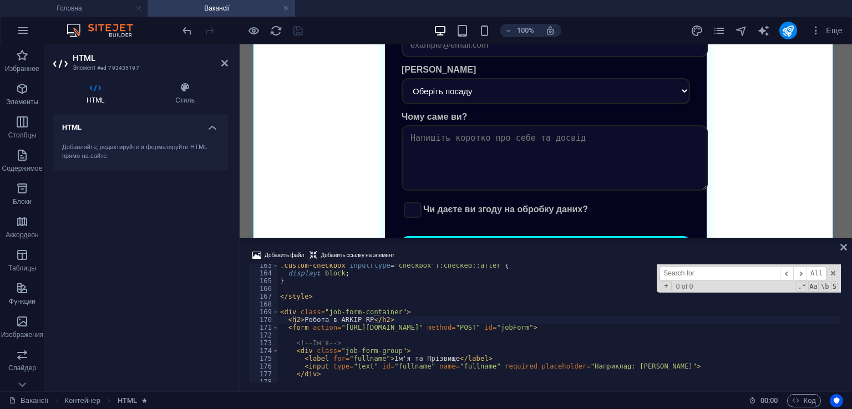
type input "1"
type textarea "<input type="number" id="age" name="age" required min="10" max="100" placeholde…"
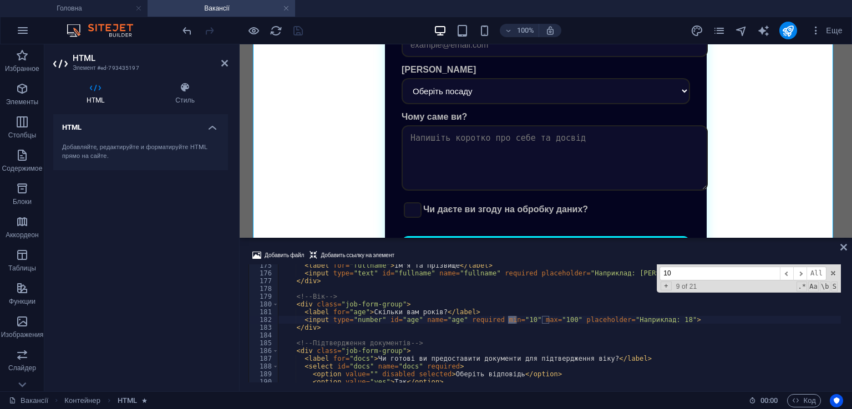
type input "10"
click at [510, 320] on div "< label for = "fullname" > Ім'я та Прізвище </ label > < input type = "text" id…" at bounding box center [559, 324] width 563 height 118
click at [511, 320] on div "< label for = "fullname" > Ім'я та Прізвище </ label > < input type = "text" id…" at bounding box center [559, 329] width 563 height 134
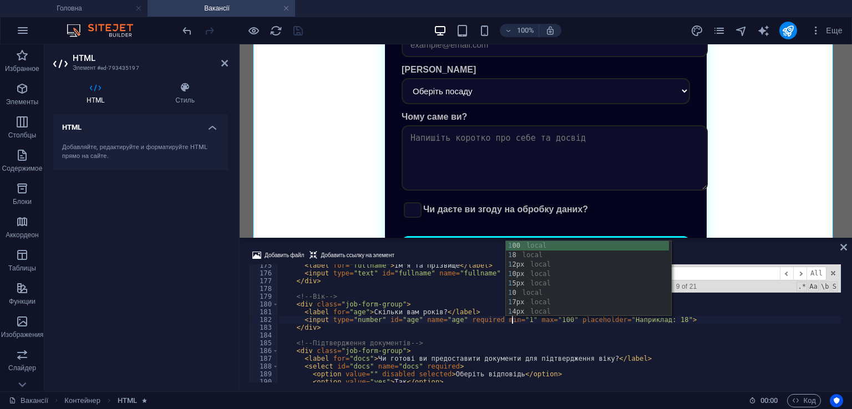
click at [475, 327] on div "< label for = "fullname" > Ім'я та Прізвище </ label > < input type = "text" id…" at bounding box center [559, 329] width 563 height 134
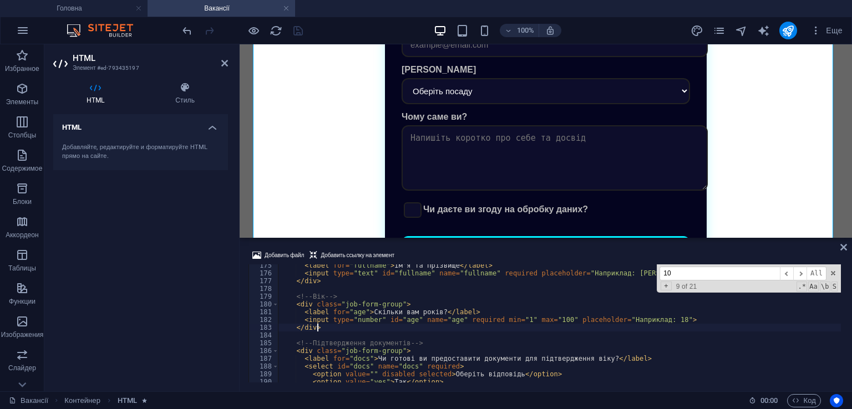
type textarea "</div>"
click at [442, 256] on div "Добавить файл Добавить ссылку на элемент" at bounding box center [546, 257] width 595 height 16
click at [295, 34] on icon "save" at bounding box center [298, 30] width 13 height 13
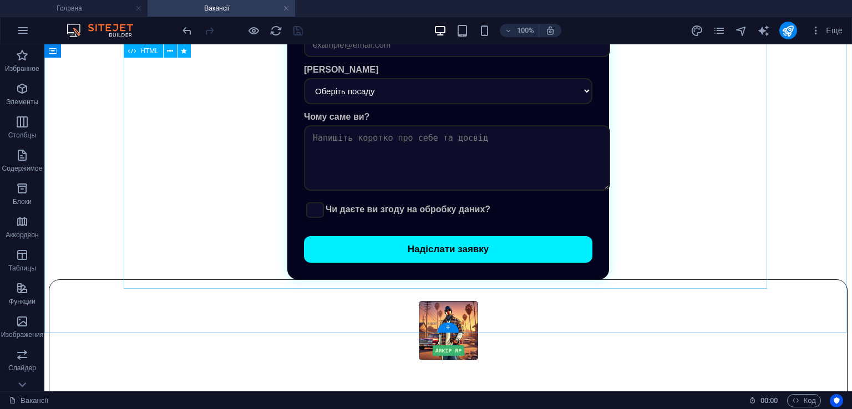
scroll to position [222, 0]
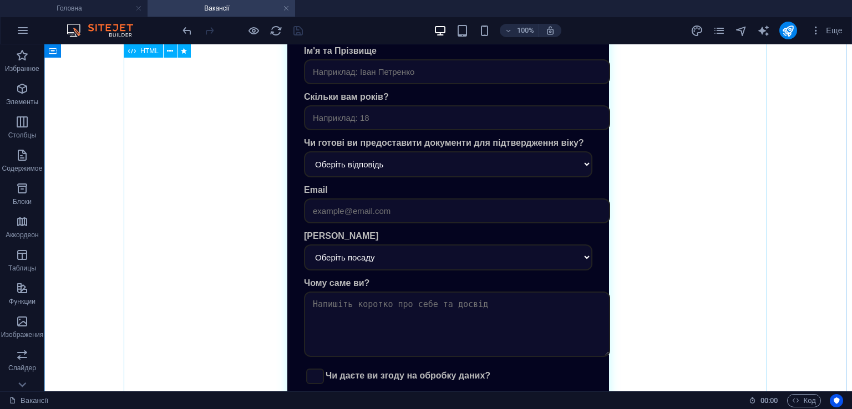
click at [430, 299] on div "Робота в ARKIP RP Ім'я та [PERSON_NAME] Скільки вам років? Чи готові ви предост…" at bounding box center [448, 217] width 799 height 457
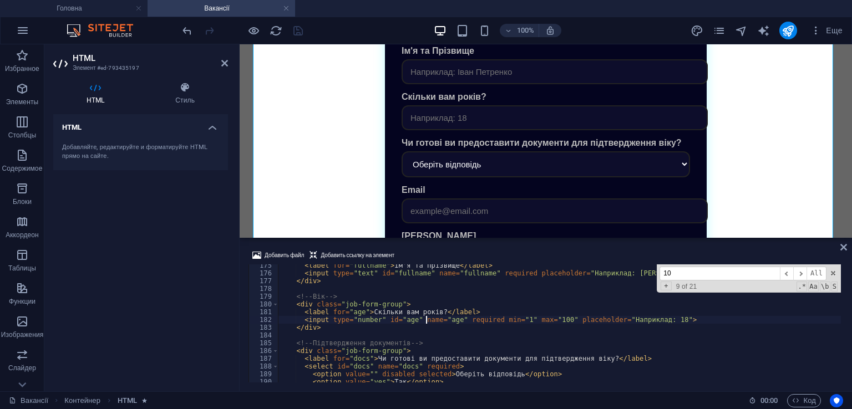
click at [425, 317] on div "< label for = "fullname" > Ім'я та Прізвище </ label > < input type = "text" id…" at bounding box center [559, 329] width 563 height 134
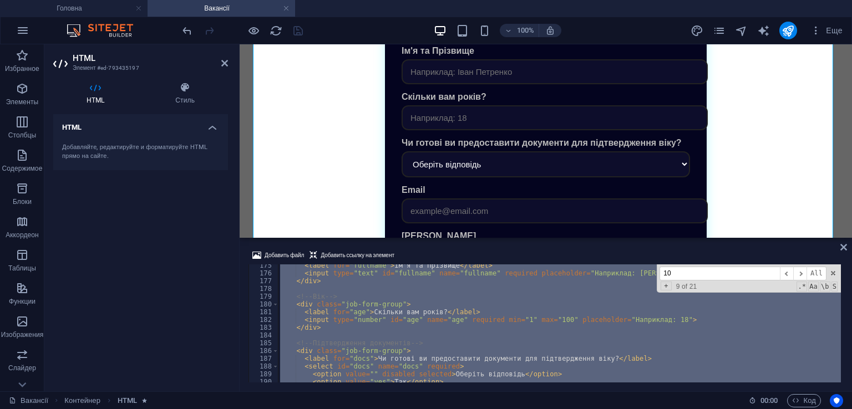
click at [425, 317] on div "< label for = "fullname" > Ім'я та Прізвище </ label > < input type = "text" id…" at bounding box center [559, 329] width 563 height 134
type textarea "</script>"
drag, startPoint x: 425, startPoint y: 317, endPoint x: 423, endPoint y: 327, distance: 10.2
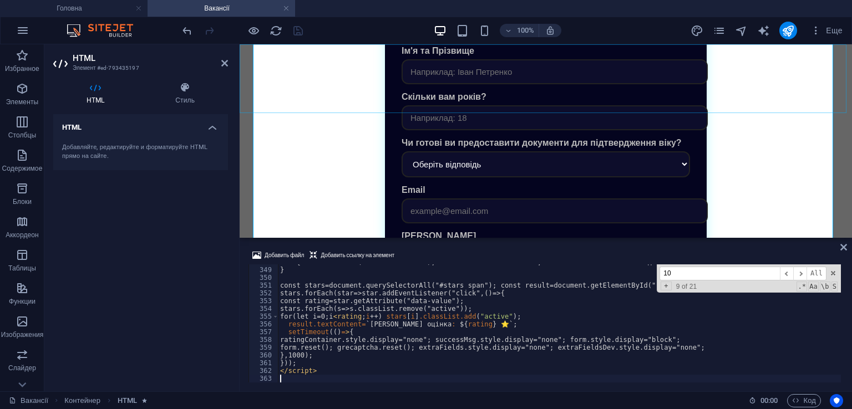
scroll to position [2700, 0]
click at [462, 245] on div "Добавить файл Добавить ссылку на элемент 348 349 350 351 352 353 354 355 356 35…" at bounding box center [546, 315] width 612 height 151
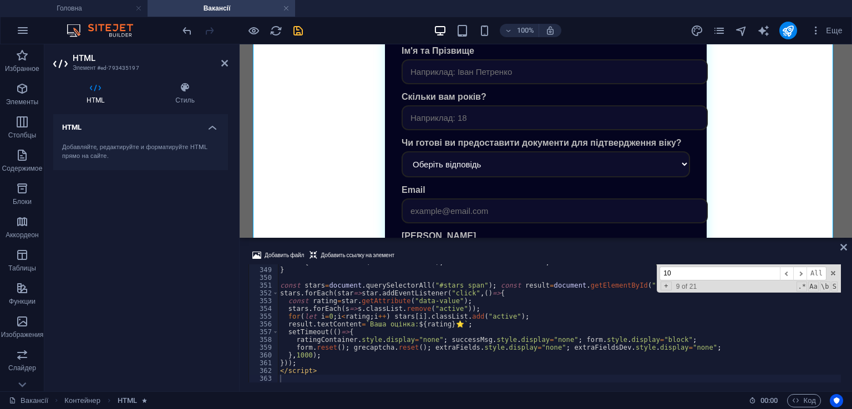
click at [294, 31] on icon "save" at bounding box center [298, 30] width 13 height 13
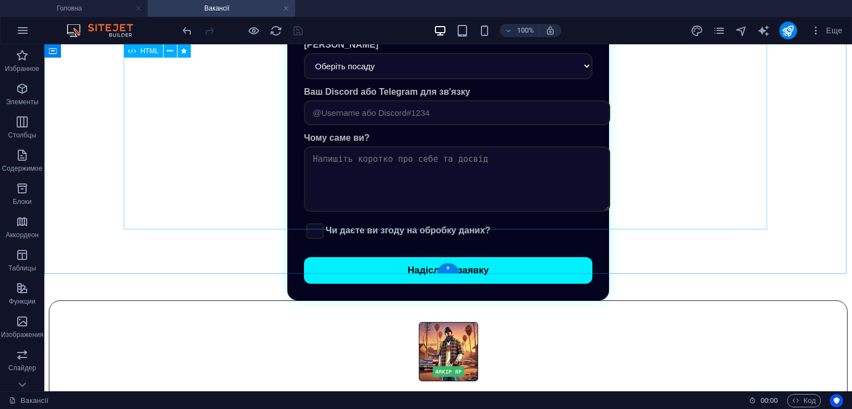
scroll to position [499, 0]
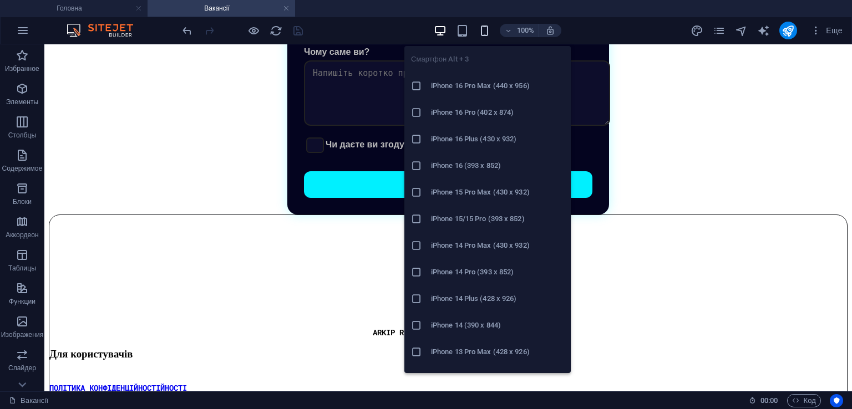
click at [482, 32] on icon "button" at bounding box center [484, 30] width 13 height 13
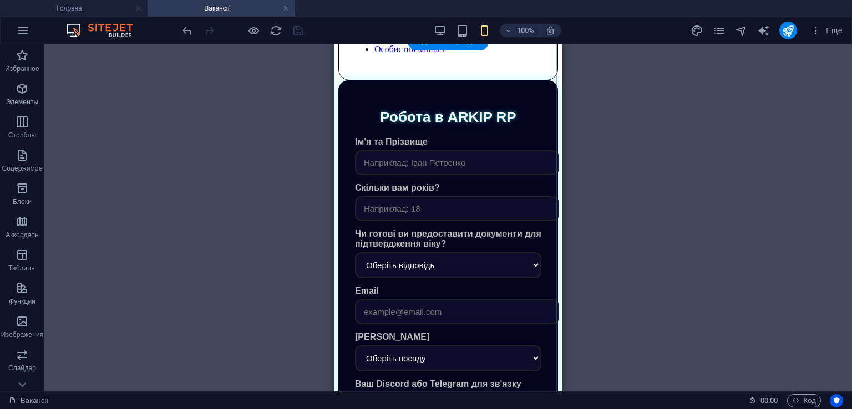
scroll to position [222, 0]
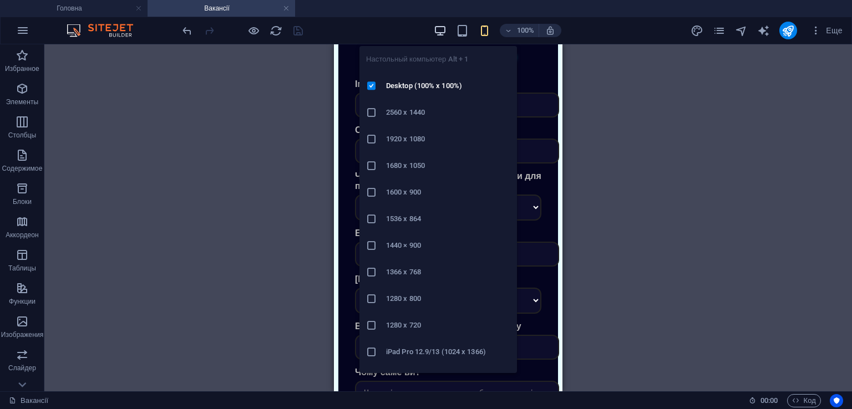
click at [442, 28] on icon "button" at bounding box center [440, 30] width 13 height 13
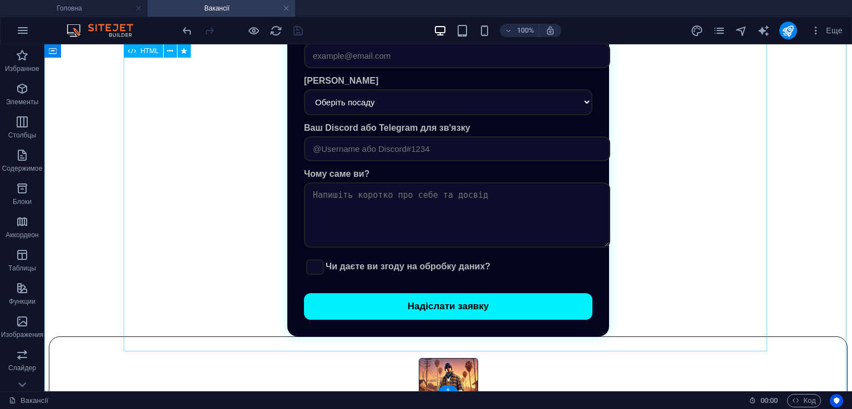
scroll to position [211, 0]
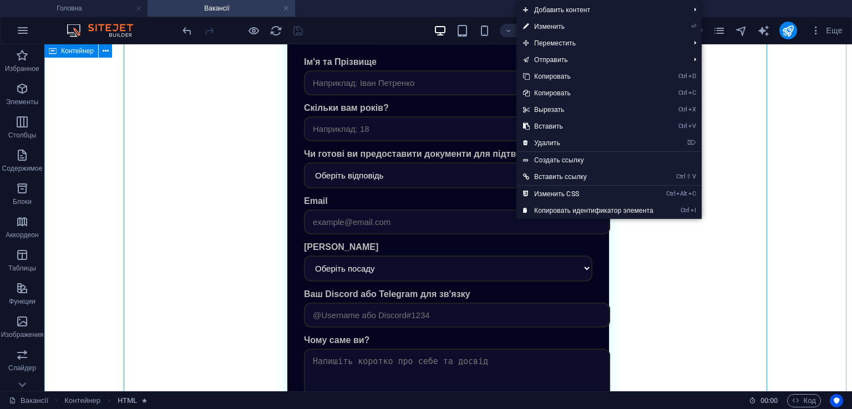
click at [104, 217] on div "Робота в ARKIP RP Ім'я та [PERSON_NAME] Скільки вам років? Чи готові ви предост…" at bounding box center [448, 252] width 799 height 503
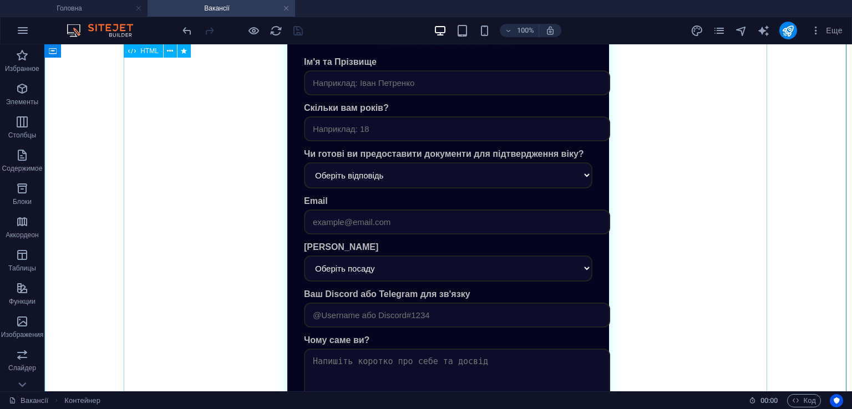
click at [316, 186] on div "Робота в ARKIP RP Ім'я та [PERSON_NAME] Скільки вам років? Чи готові ви предост…" at bounding box center [448, 252] width 799 height 503
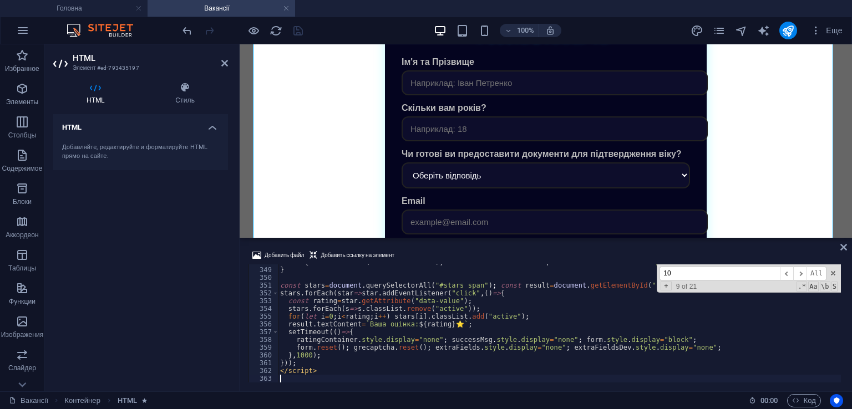
click at [706, 277] on input "10" at bounding box center [720, 274] width 120 height 14
paste input "<!-- Чому саме ви -->"
type input "<!-- Чому саме ви -->"
type textarea "<!-- Чому саме ви -->"
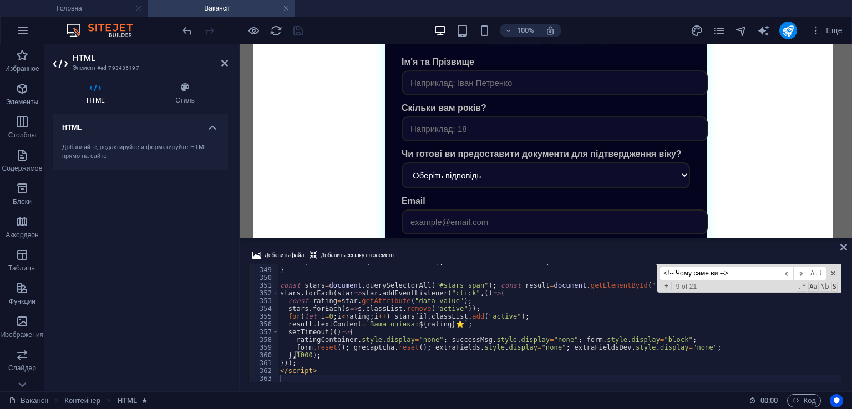
scroll to position [1882, 0]
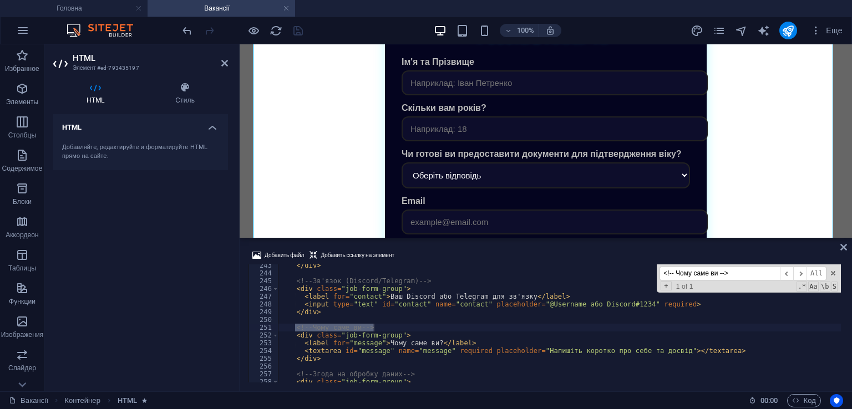
type input "<!-- Чому саме ви -->"
click at [332, 312] on div "</ div > <!-- Зв'язок (Discord/Telegram) --> < div class = "job-form-group" > <…" at bounding box center [559, 329] width 563 height 134
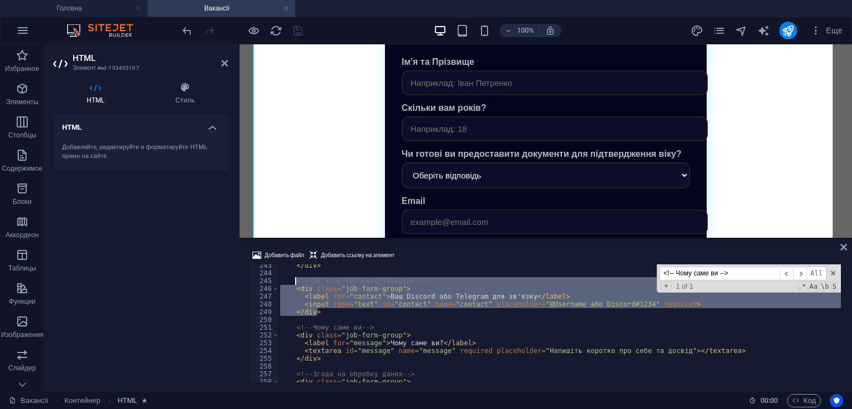
drag, startPoint x: 339, startPoint y: 311, endPoint x: 296, endPoint y: 283, distance: 51.7
click at [296, 283] on div "</ div > <!-- Зв'язок (Discord/Telegram) --> < div class = "job-form-group" > <…" at bounding box center [559, 329] width 563 height 134
type textarea "<!-- Зв'язок (Discord/Telegram) --> <div class="job-form-group">"
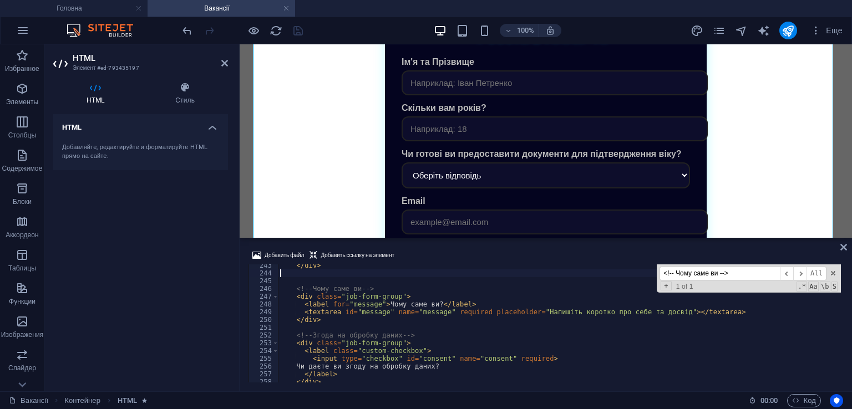
type textarea "</div>"
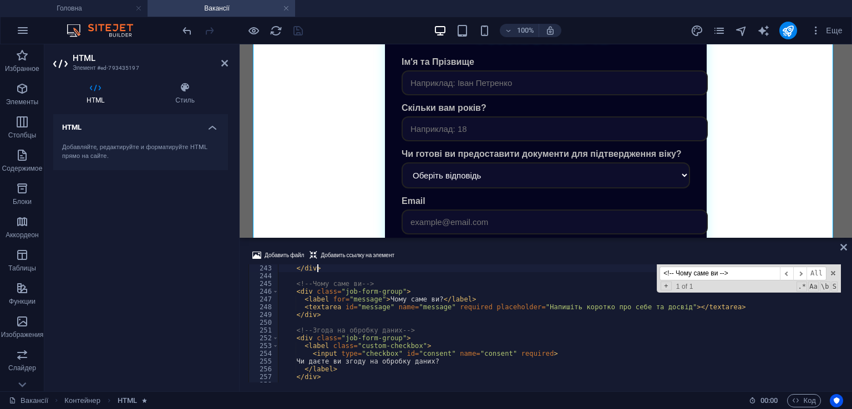
scroll to position [1879, 0]
click at [341, 317] on div "</ div > <!-- Чому саме ви --> < div class = "job-form-group" > < label for = "…" at bounding box center [559, 332] width 563 height 134
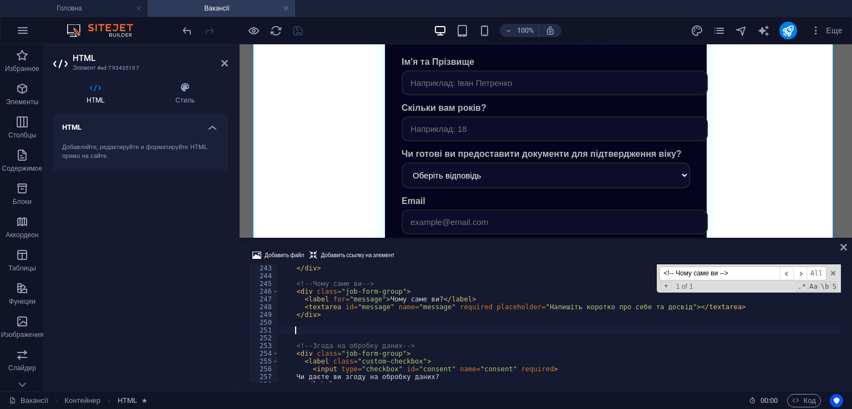
paste textarea "</div>"
type textarea "</div>"
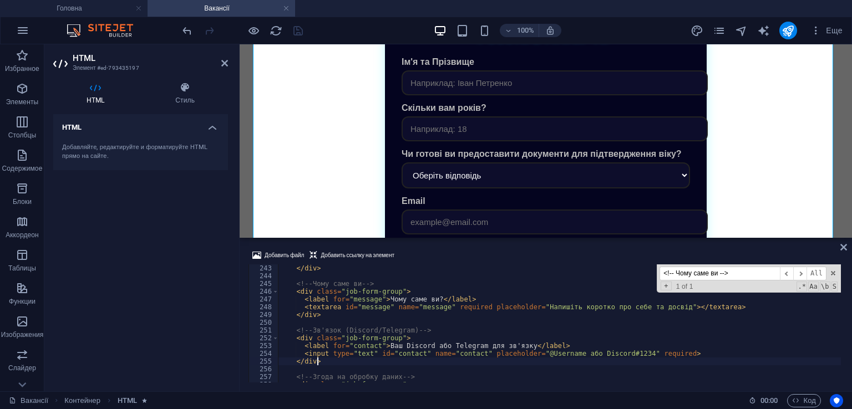
click at [438, 259] on div "Добавить файл Добавить ссылку на элемент" at bounding box center [546, 257] width 595 height 16
click at [297, 25] on icon "save" at bounding box center [298, 30] width 13 height 13
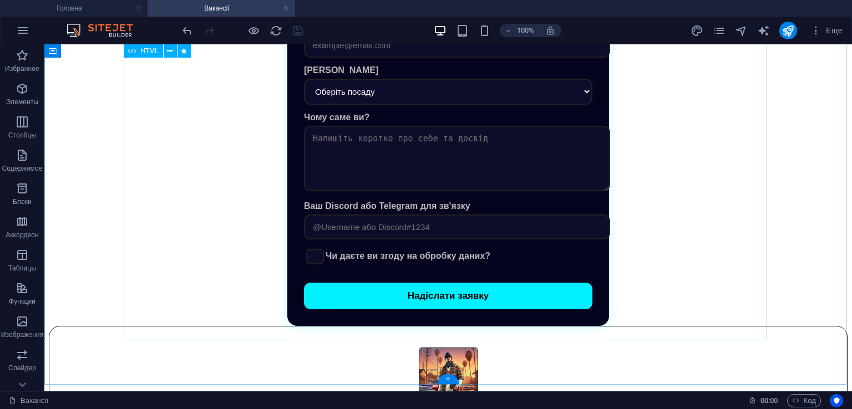
scroll to position [433, 0]
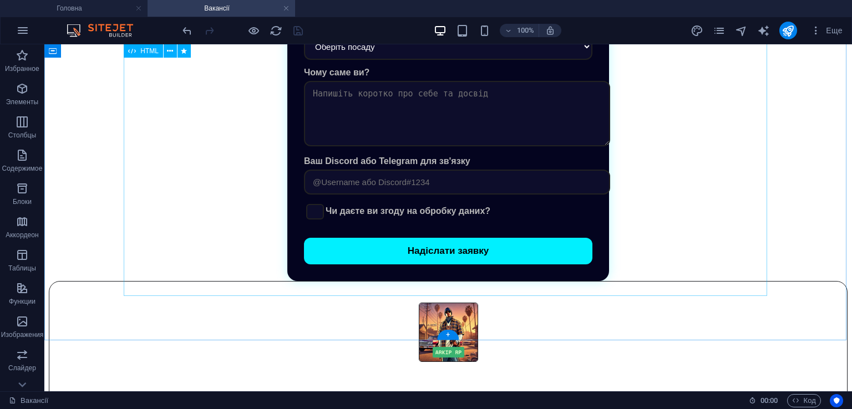
click at [351, 141] on div "Робота в ARKIP RP Ім'я та [PERSON_NAME] Скільки вам років? Чи готові ви предост…" at bounding box center [448, 30] width 799 height 503
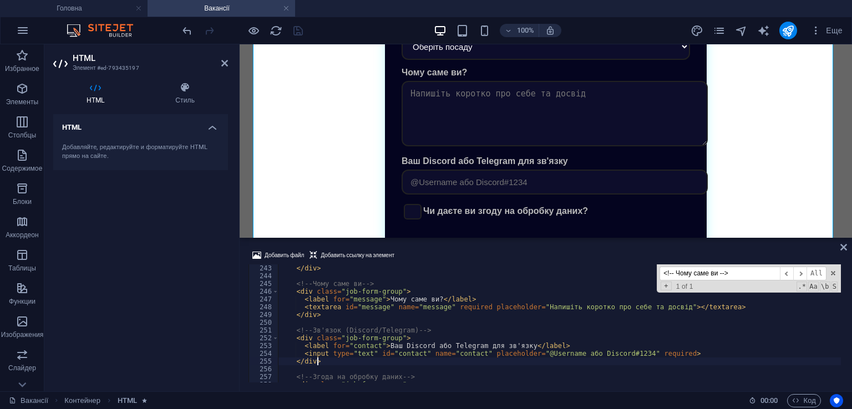
click at [379, 280] on div "</ div > <!-- Чому саме ви --> < div class = "job-form-group" > < label for = "…" at bounding box center [559, 332] width 563 height 134
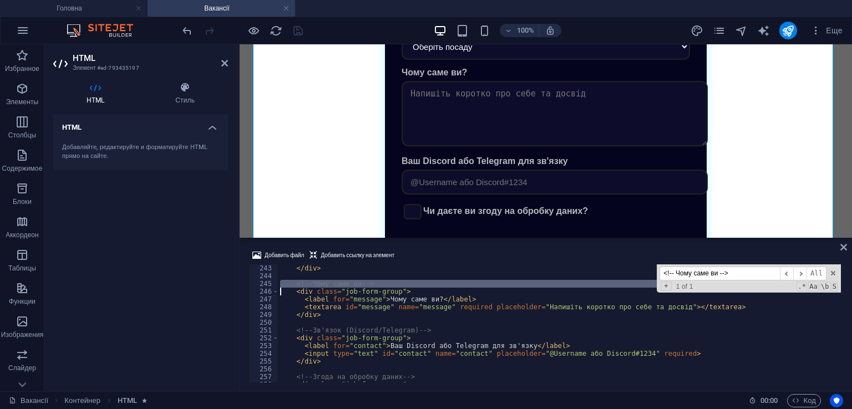
click at [379, 280] on div "</ div > <!-- Чому саме ви --> < div class = "job-form-group" > < label for = "…" at bounding box center [559, 332] width 563 height 134
type textarea "</script>"
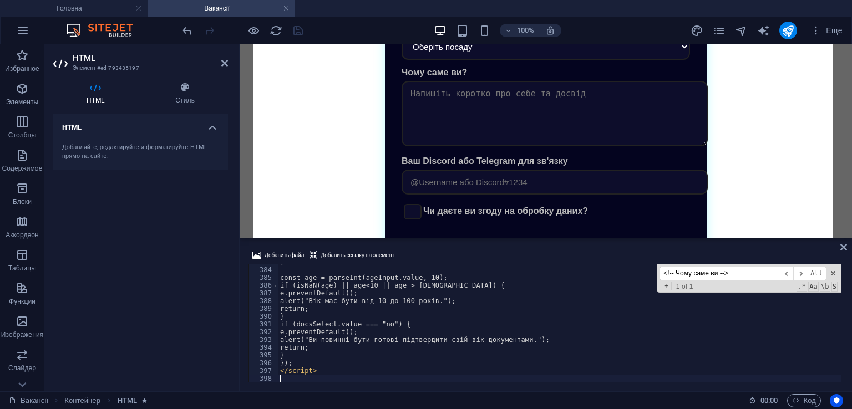
scroll to position [2973, 0]
click at [445, 252] on div "Добавить файл Добавить ссылку на элемент" at bounding box center [546, 257] width 595 height 16
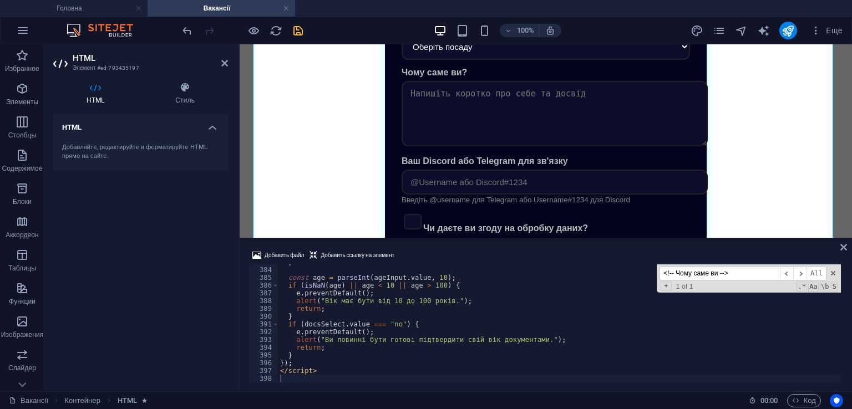
click at [296, 33] on icon "save" at bounding box center [298, 30] width 13 height 13
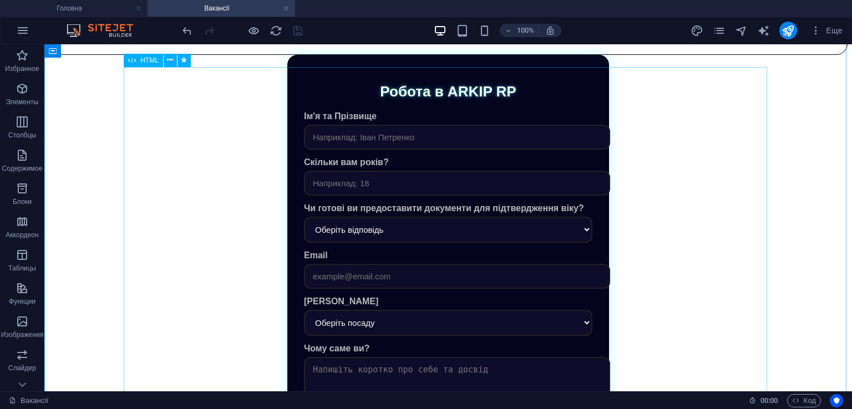
scroll to position [333, 0]
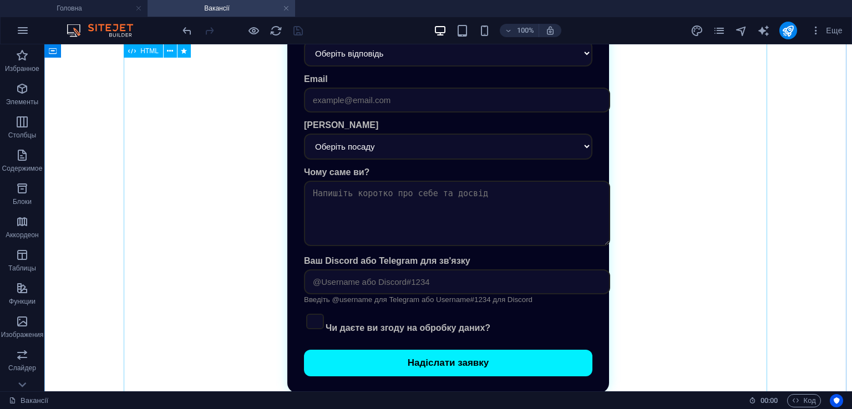
click at [468, 194] on div "Робота в ARKIP RP Ім'я та [PERSON_NAME] Скільки вам років? Чи готові ви предост…" at bounding box center [448, 136] width 799 height 515
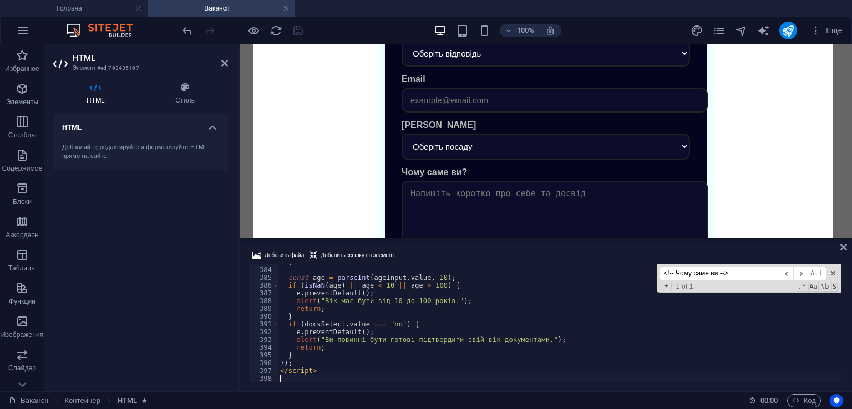
click at [395, 278] on div "} const age = parseInt ( ageInput . value , 10 ) ; if ( isNaN ( age ) || age < …" at bounding box center [559, 325] width 563 height 134
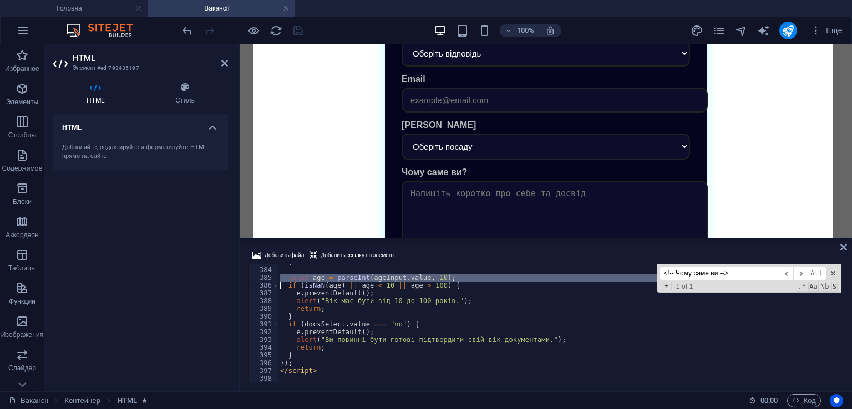
click at [395, 278] on div "} const age = parseInt ( ageInput . value , 10 ) ; if ( isNaN ( age ) || age < …" at bounding box center [559, 325] width 563 height 134
type textarea "</script>"
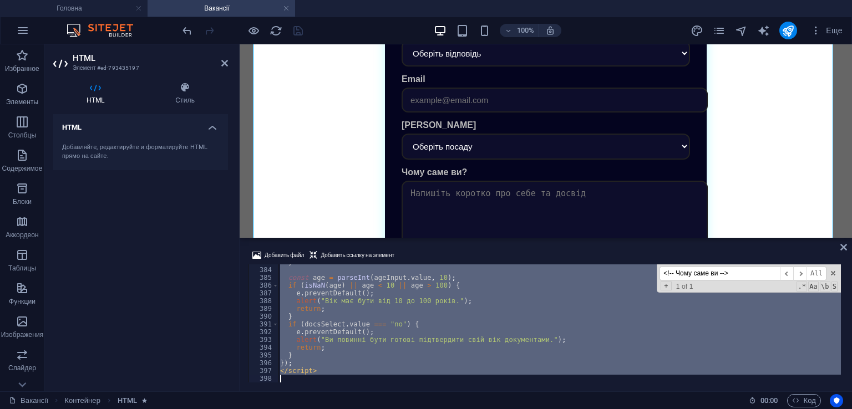
scroll to position [2561, 0]
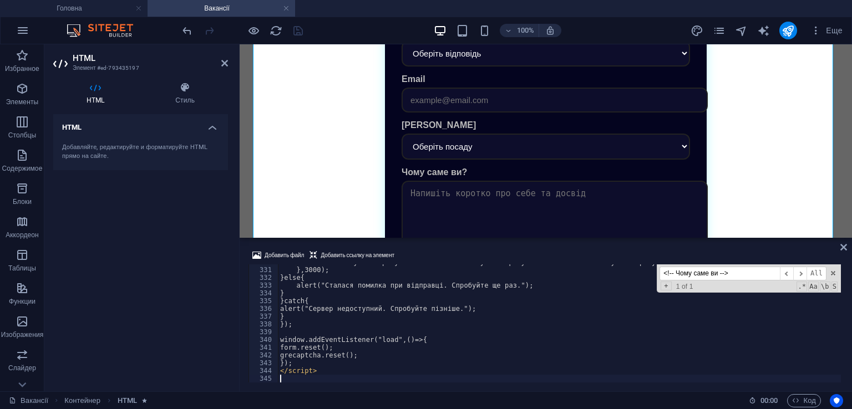
click at [464, 250] on div "Добавить файл Добавить ссылку на элемент" at bounding box center [546, 257] width 595 height 16
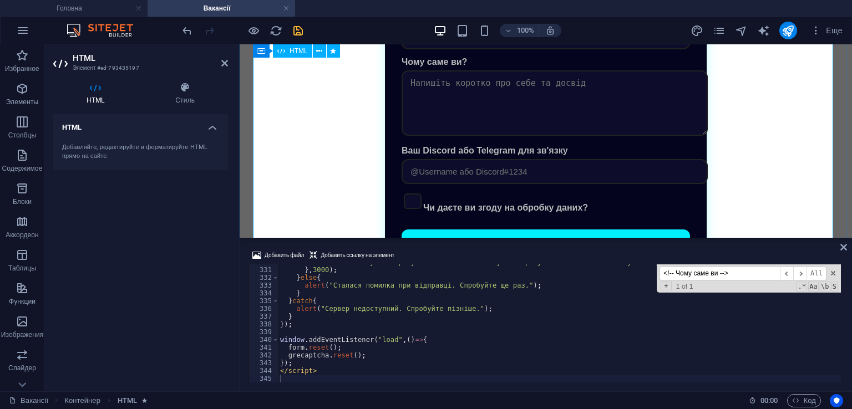
scroll to position [444, 0]
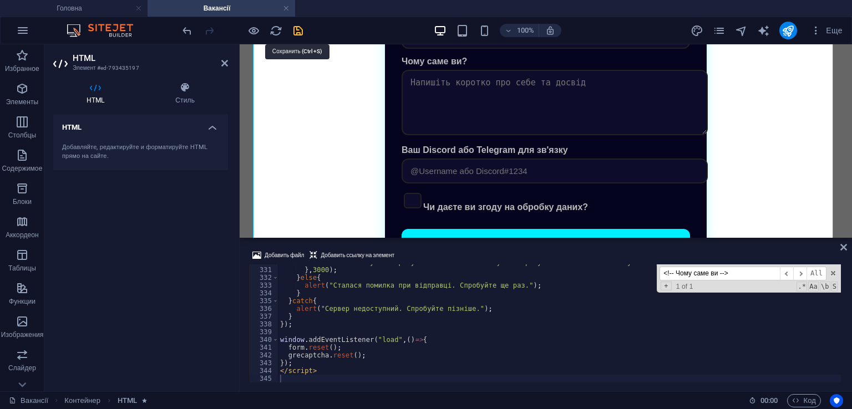
click at [300, 33] on icon "save" at bounding box center [298, 30] width 13 height 13
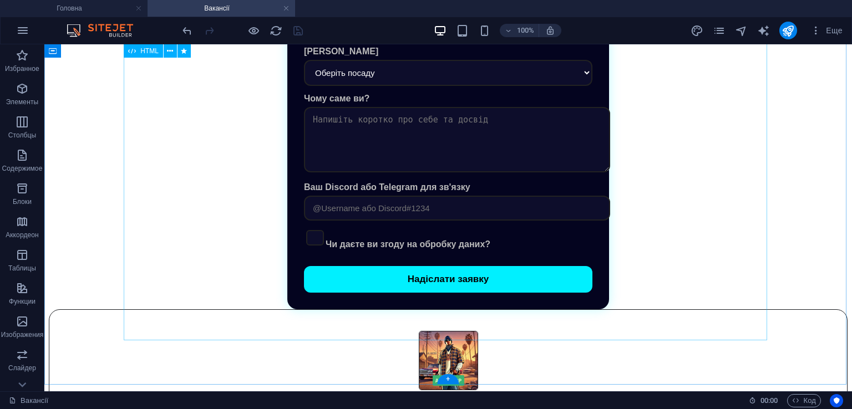
scroll to position [388, 0]
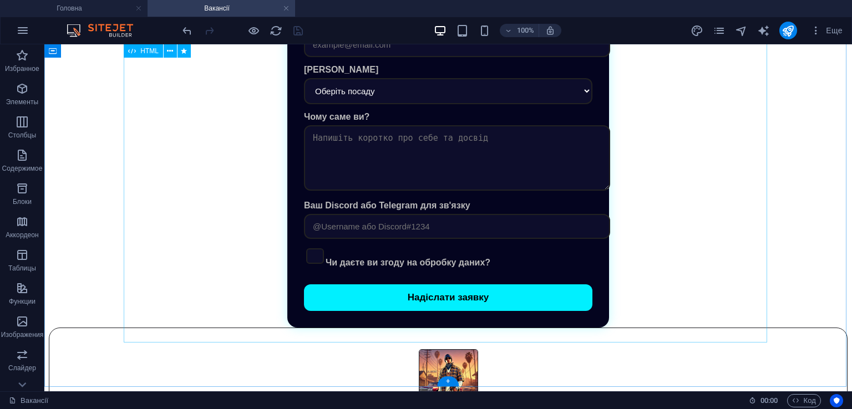
click at [389, 188] on div "Робота в ARKIP RP Ім'я та [PERSON_NAME] Скільки вам років? Чи готові ви предост…" at bounding box center [448, 75] width 799 height 505
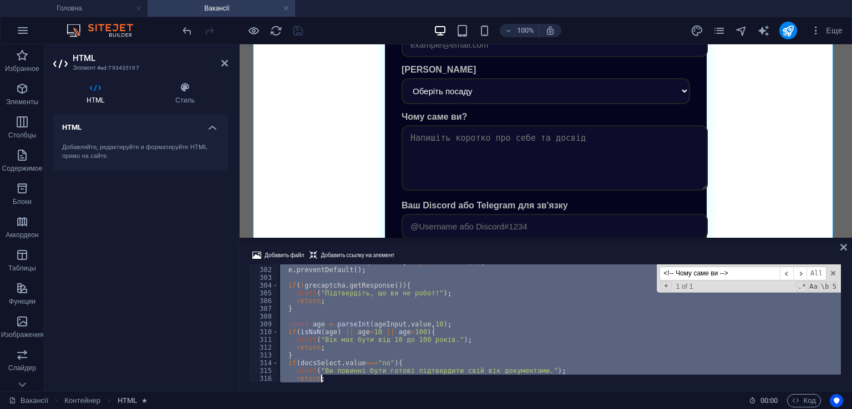
scroll to position [2561, 0]
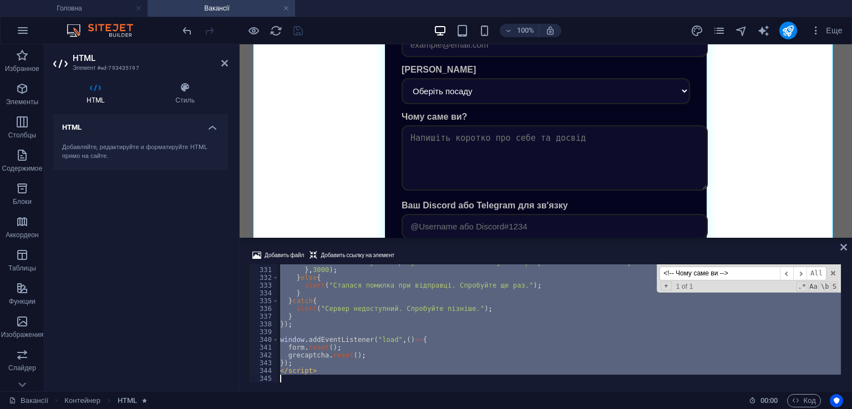
drag, startPoint x: 279, startPoint y: 308, endPoint x: 473, endPoint y: 430, distance: 228.8
click at [473, 409] on html "ARKIP RP Головна Вакансії Избранное Элементы Столбцы Содержимое Блоки Аккордеон…" at bounding box center [426, 204] width 852 height 409
type textarea "</script>"
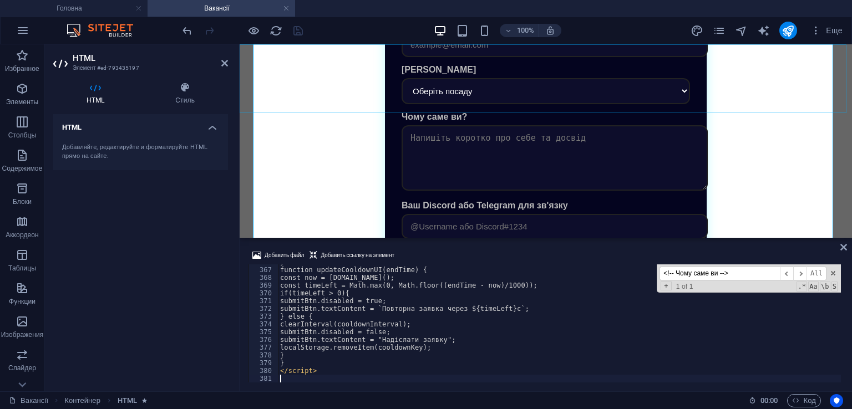
scroll to position [2840, 0]
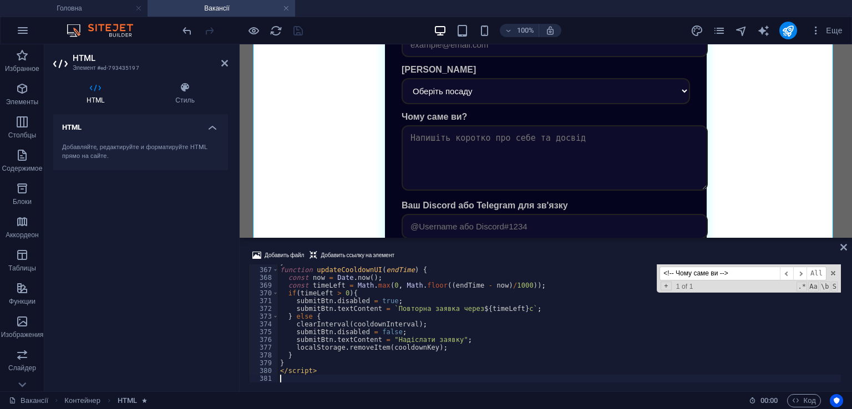
click at [422, 255] on div "Добавить файл Добавить ссылку на элемент" at bounding box center [546, 257] width 595 height 16
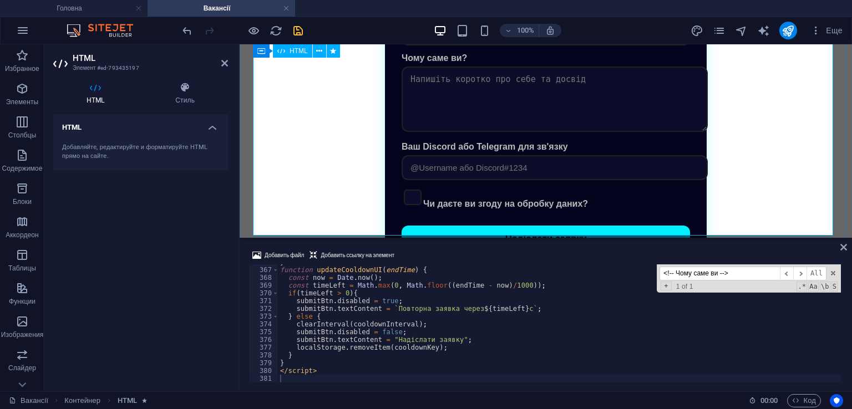
scroll to position [499, 0]
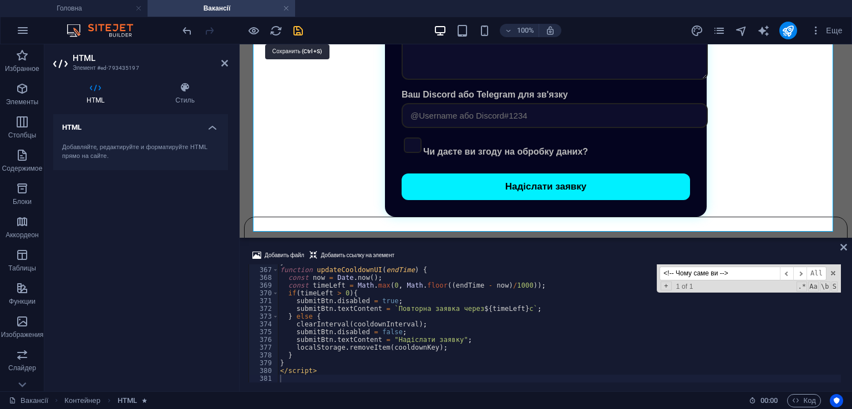
click at [293, 29] on icon "save" at bounding box center [298, 30] width 13 height 13
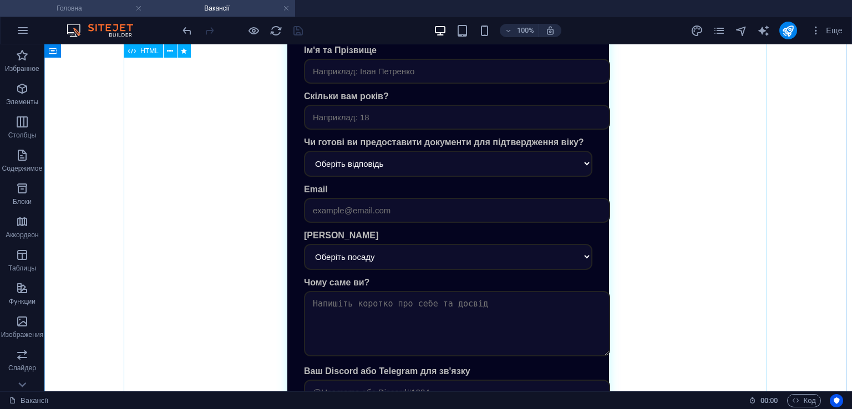
scroll to position [111, 0]
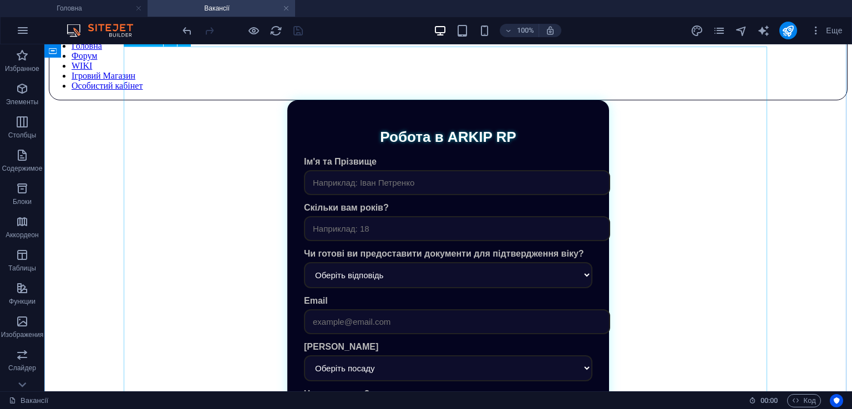
click at [486, 221] on div "Робота в ARKIP RP Ім'я та [PERSON_NAME] Скільки вам років? Чи готові ви предост…" at bounding box center [448, 352] width 799 height 505
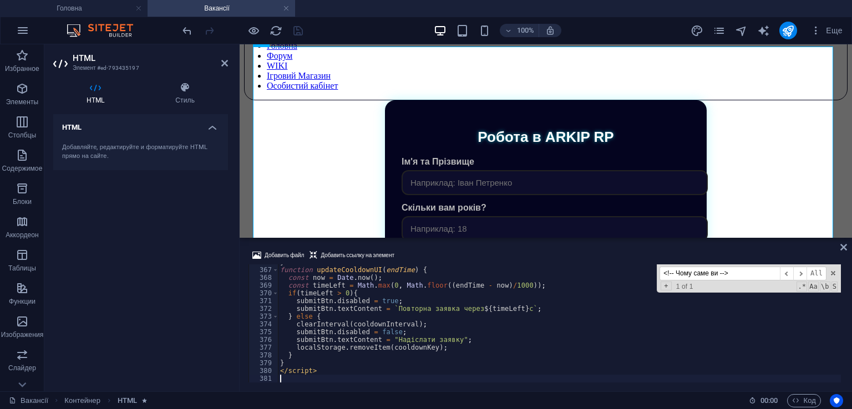
click at [709, 277] on input "<!-- Чому саме ви -->" at bounding box center [720, 274] width 120 height 14
paste input "[PERSON_NAME] помилка при відправці. Спробуйте ще раз."
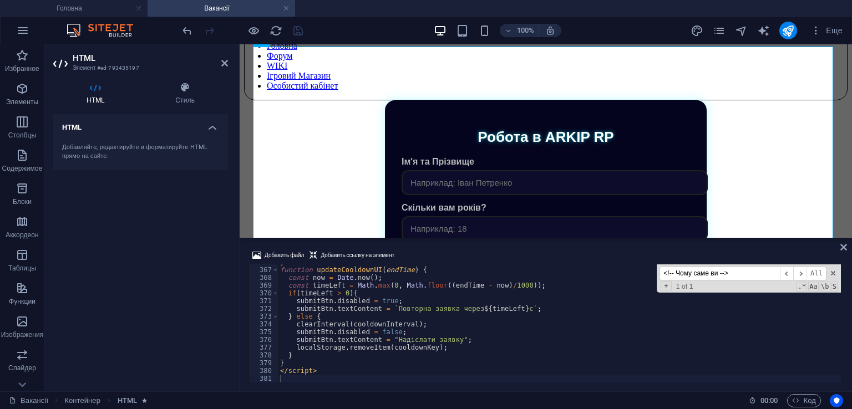
type input "[PERSON_NAME] помилка при відправці. Спробуйте ще раз."
type textarea "alert("Сталася помилка при відправці. Спробуйте ще раз.");"
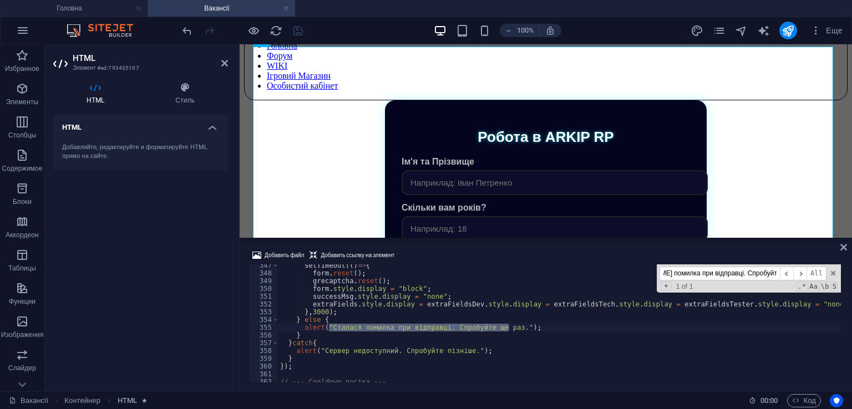
type input "[PERSON_NAME] помилка при відправці. Спробуйте ще раз."
click at [508, 327] on div "setTimeout (( ) => { form . reset ( ) ; grecaptcha . reset ( ) ; form . style .…" at bounding box center [559, 324] width 563 height 118
click at [508, 328] on div "setTimeout (( ) => { form . reset ( ) ; grecaptcha . reset ( ) ; form . style .…" at bounding box center [559, 329] width 563 height 134
click at [511, 347] on div "setTimeout (( ) => { form . reset ( ) ; grecaptcha . reset ( ) ; form . style .…" at bounding box center [559, 329] width 563 height 134
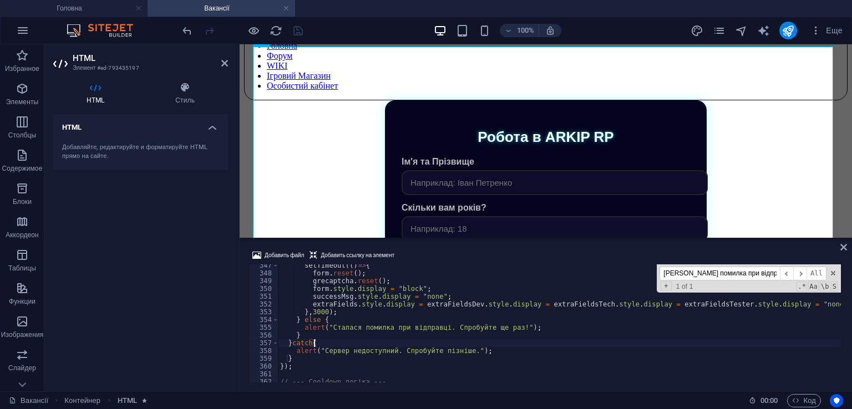
scroll to position [0, 2]
click at [535, 251] on div "Добавить файл Добавить ссылку на элемент" at bounding box center [546, 257] width 595 height 16
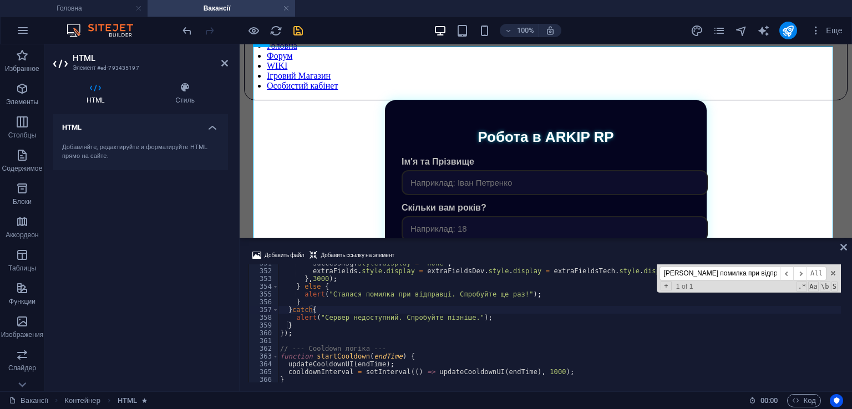
scroll to position [2723, 0]
click at [460, 320] on div "successMsg . style . display = "none" ; extraFields . style . display = extraFi…" at bounding box center [559, 327] width 563 height 134
type textarea "alert("Сервер недоступний. Спробуйте пізніше!");"
click at [459, 341] on div "successMsg . style . display = "none" ; extraFields . style . display = extraFi…" at bounding box center [559, 327] width 563 height 134
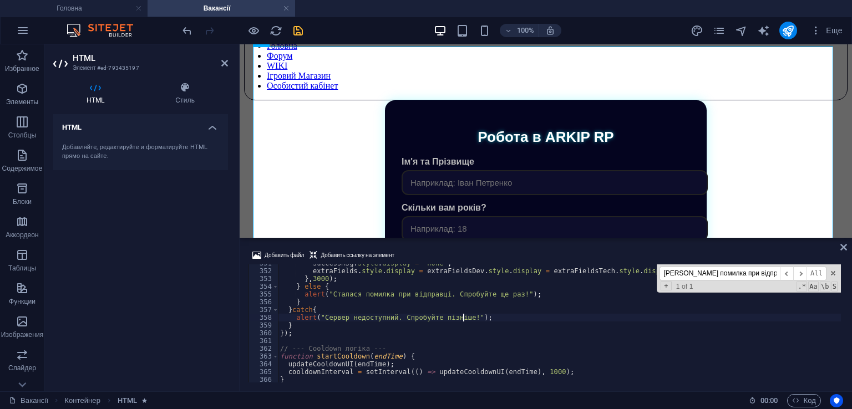
scroll to position [0, 0]
click at [729, 273] on input "[PERSON_NAME] помилка при відправці. Спробуйте ще раз." at bounding box center [720, 274] width 120 height 14
paste input "и повинні бути готові підтвердити свій вік документами"
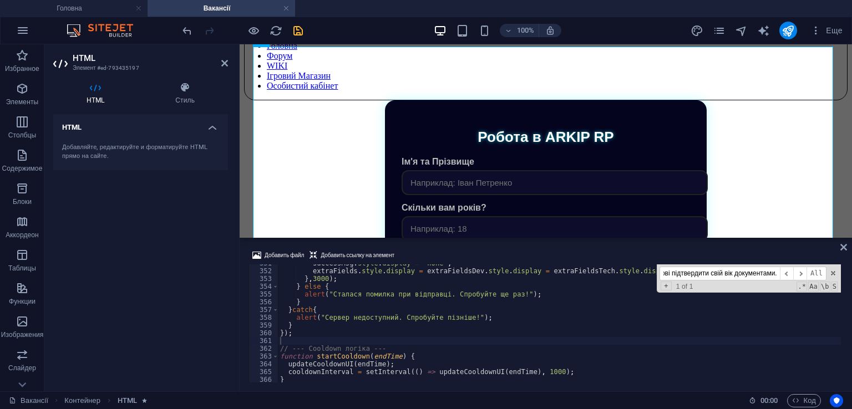
scroll to position [2519, 0]
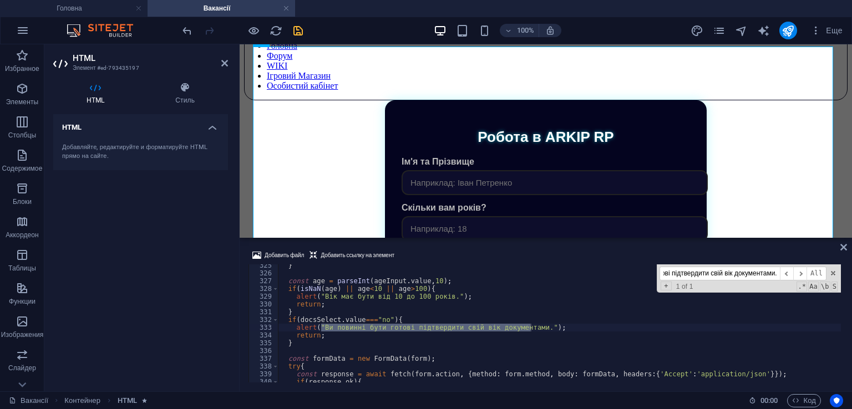
type input "Ви повинні бути готові підтвердити свій вік документами."
drag, startPoint x: 518, startPoint y: 312, endPoint x: 528, endPoint y: 329, distance: 19.9
click at [519, 313] on div "} const age = parseInt ( ageInput . value , 10 ) ; if ( isNaN ( age ) || age < …" at bounding box center [559, 329] width 563 height 134
click at [528, 329] on div "} const age = parseInt ( ageInput . value , 10 ) ; if ( isNaN ( age ) || age < …" at bounding box center [559, 329] width 563 height 134
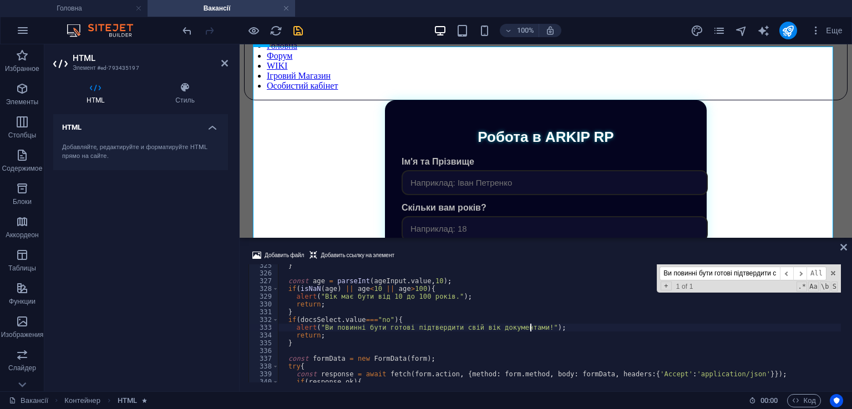
scroll to position [0, 20]
type textarea "alert("Ви повинні бути готові підтвердити свій вік документами!");"
click at [300, 29] on icon "save" at bounding box center [298, 30] width 13 height 13
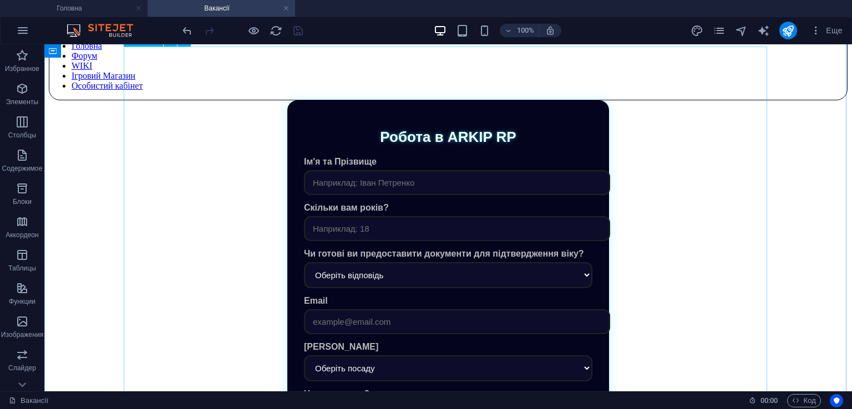
click at [650, 280] on div "Робота в ARKIP RP Ім'я та [PERSON_NAME] Скільки вам років? Чи готові ви предост…" at bounding box center [448, 352] width 799 height 505
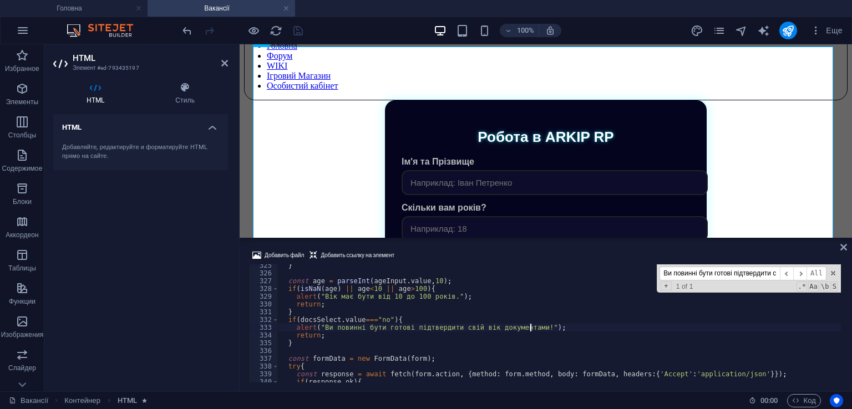
click at [714, 274] on input "Ви повинні бути готові підтвердити свій вік документами." at bounding box center [720, 274] width 120 height 14
paste input "window.addEventListener("load", () => {"
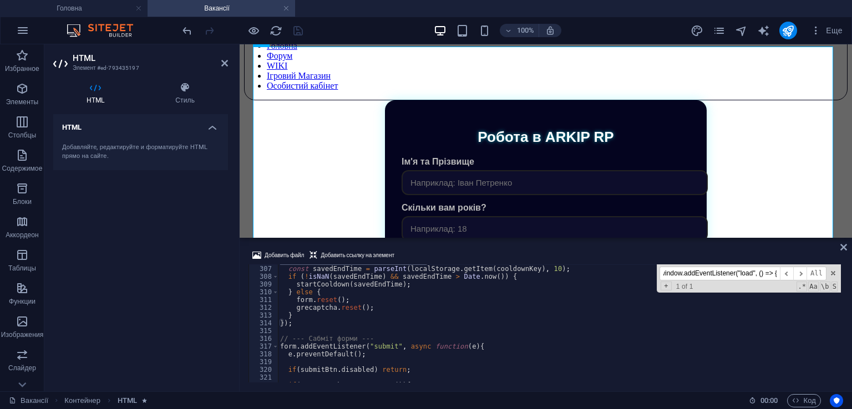
scroll to position [2343, 0]
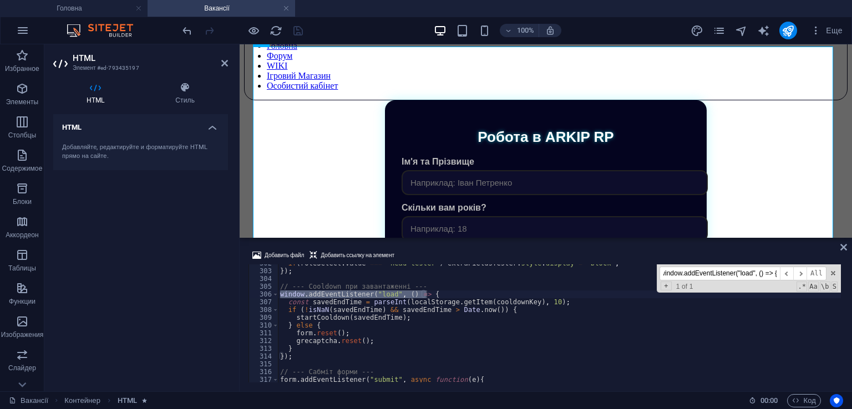
type input "window.addEventListener("load", () => {"
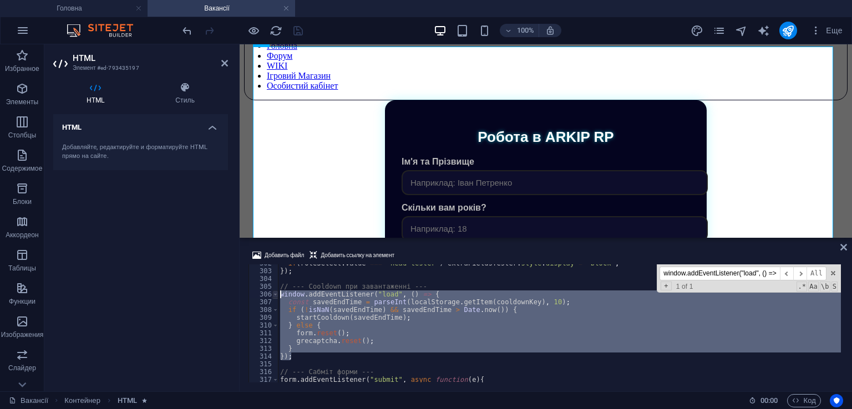
drag, startPoint x: 305, startPoint y: 359, endPoint x: 276, endPoint y: 293, distance: 71.3
click at [276, 293] on div "}); 302 303 304 305 306 307 308 309 310 311 312 313 314 315 316 317 318 319 if …" at bounding box center [546, 324] width 595 height 118
type textarea "window.addEventListener("load", () => { const savedEndTime = parseInt(localStor…"
paste textarea
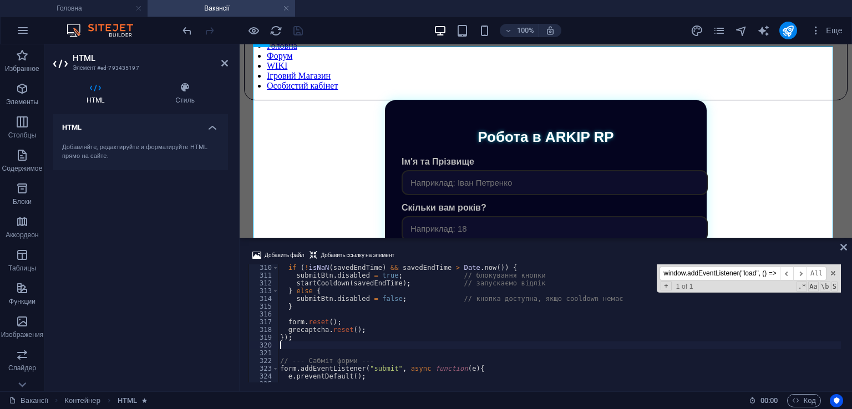
scroll to position [2400, 0]
type textarea "});"
click at [464, 254] on div "Добавить файл Добавить ссылку на элемент" at bounding box center [546, 257] width 595 height 16
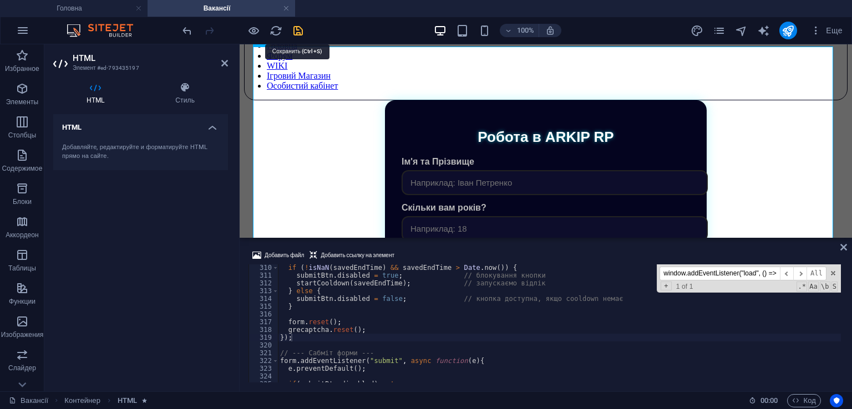
click at [300, 27] on icon "save" at bounding box center [298, 30] width 13 height 13
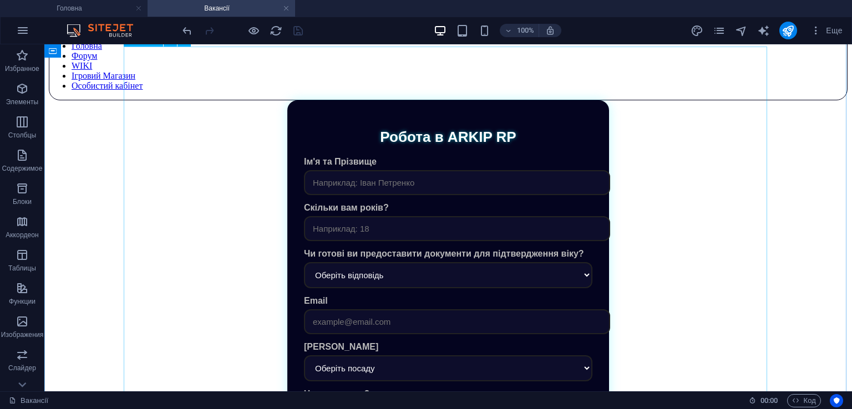
click at [459, 225] on div "Робота в ARKIP RP Ім'я та [PERSON_NAME] Скільки вам років? Чи готові ви предост…" at bounding box center [448, 352] width 799 height 505
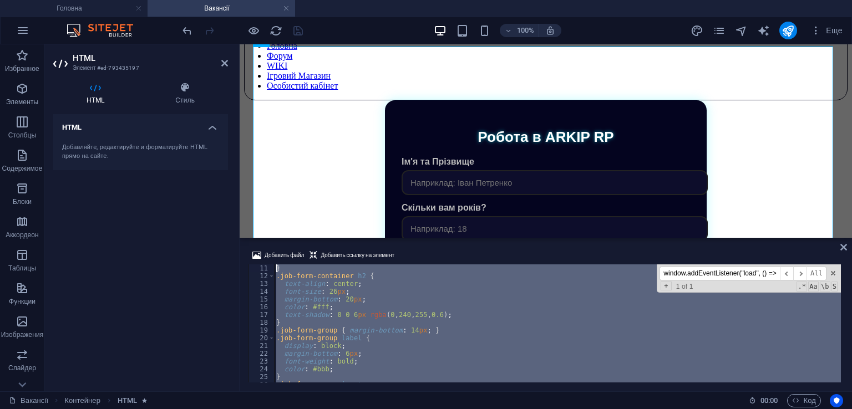
scroll to position [0, 0]
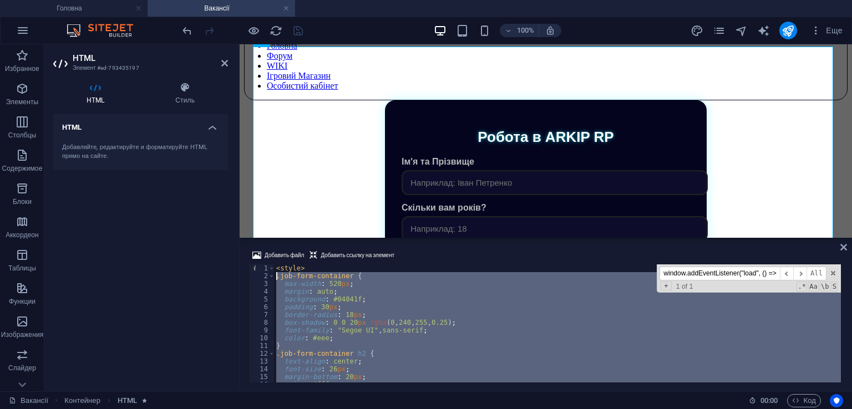
drag, startPoint x: 475, startPoint y: 344, endPoint x: 261, endPoint y: 275, distance: 225.1
click at [261, 275] on div "}); 1 2 3 4 5 6 7 8 9 10 11 12 13 14 15 16 17 < style > .job-form-container { m…" at bounding box center [546, 324] width 595 height 118
paste textarea "}"
type textarea "}"
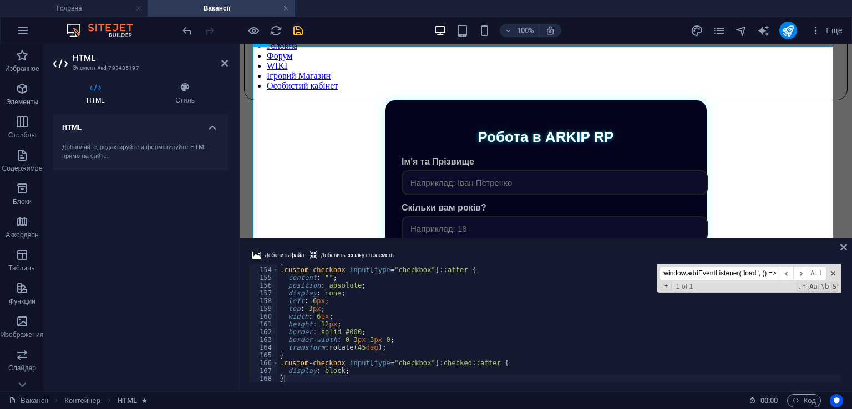
click at [422, 245] on div "Добавить файл Добавить ссылку на элемент } 153 154 155 156 157 158 159 160 161 …" at bounding box center [546, 315] width 612 height 151
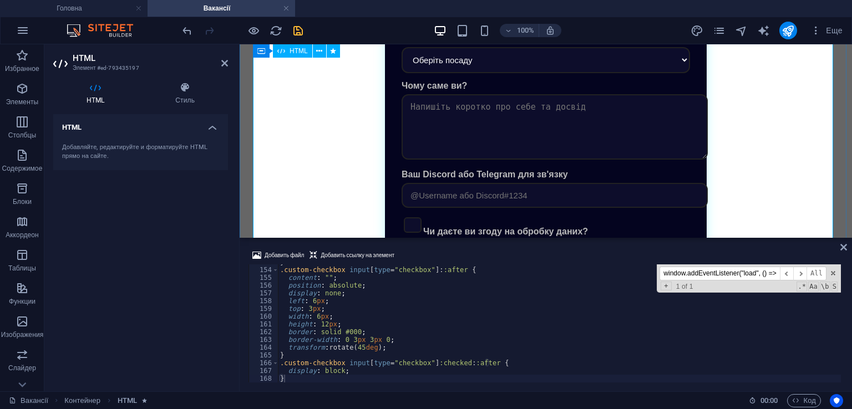
scroll to position [444, 0]
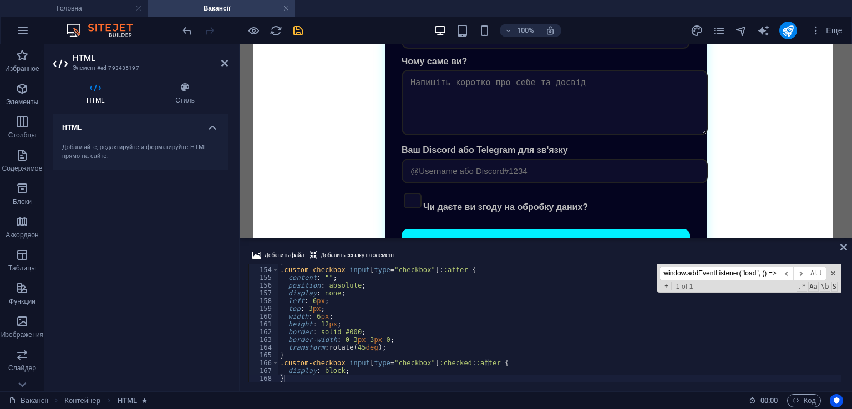
click at [301, 24] on icon "save" at bounding box center [298, 30] width 13 height 13
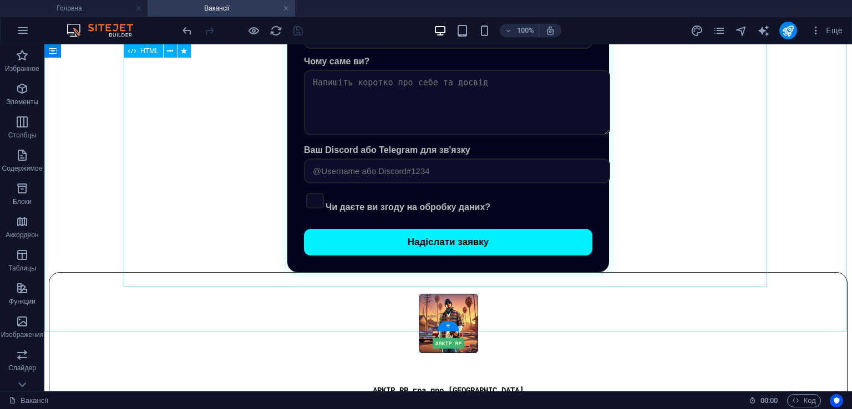
click at [403, 185] on div "Робота в ARKIP RP Ім'я та [PERSON_NAME] Скільки вам років? Чи готові ви предост…" at bounding box center [448, 20] width 799 height 505
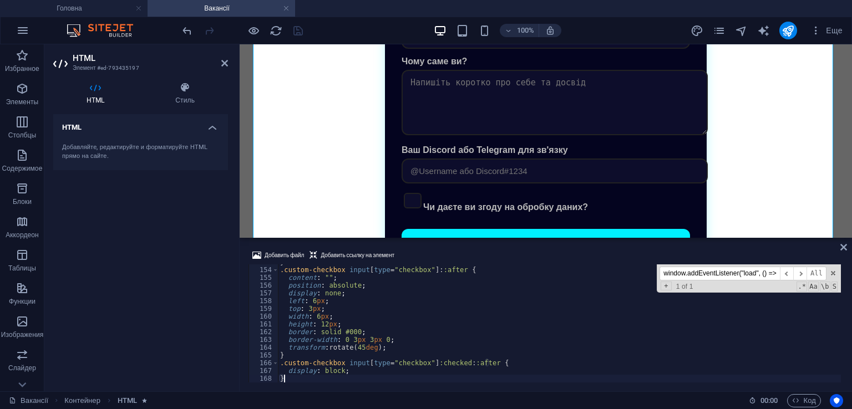
click at [413, 336] on div "} .custom-checkbox input [ type = " checkbox " ]: :after { content : " " ; posi…" at bounding box center [559, 325] width 563 height 134
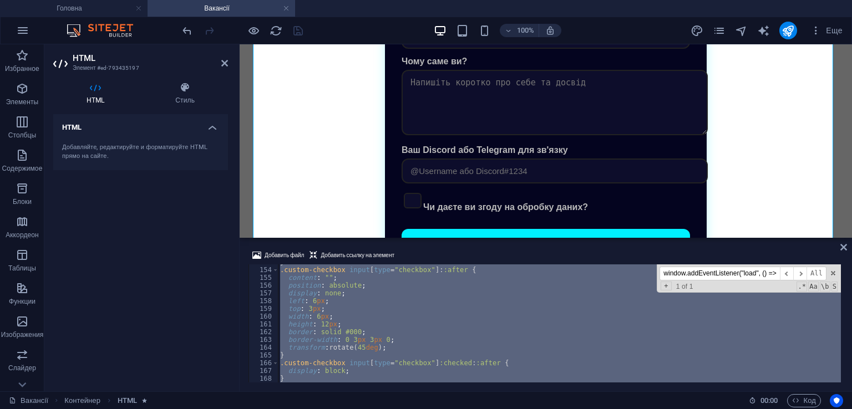
click at [413, 336] on div "} .custom-checkbox input [ type = " checkbox " ]: :after { content : " " ; posi…" at bounding box center [559, 325] width 563 height 134
click at [346, 287] on div "} .custom-checkbox input [ type = " checkbox " ]: :after { content : " " ; posi…" at bounding box center [559, 324] width 563 height 118
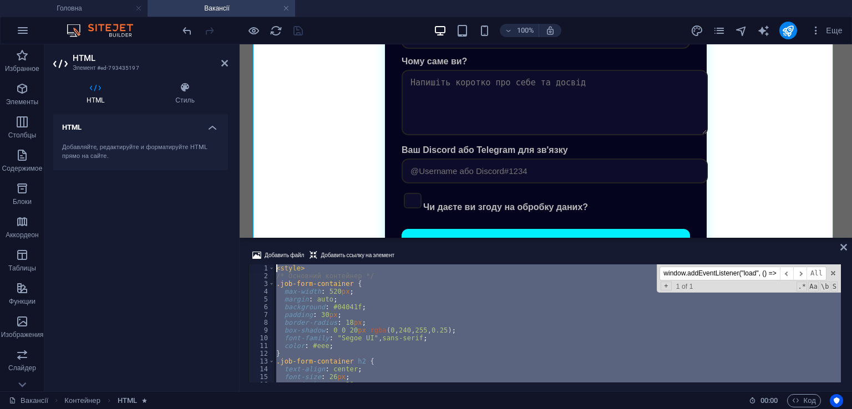
scroll to position [0, 0]
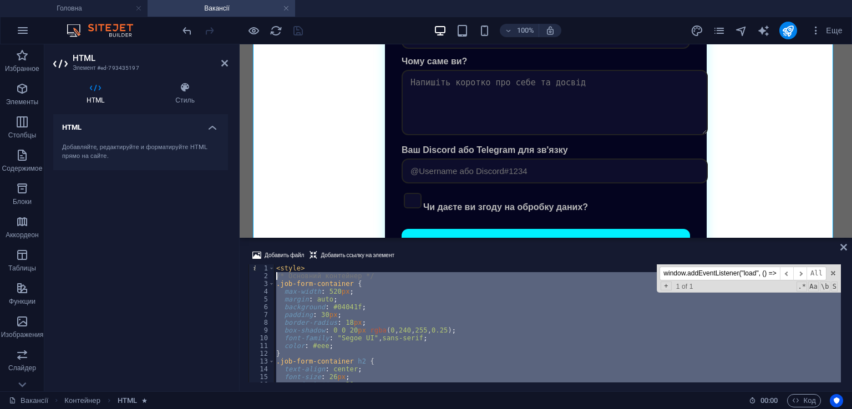
drag, startPoint x: 297, startPoint y: 346, endPoint x: 273, endPoint y: 277, distance: 73.1
click at [273, 277] on div "position: absolute; 1 2 3 4 5 6 7 8 9 10 11 12 13 14 15 16 17 < style > /* Осно…" at bounding box center [546, 324] width 595 height 118
paste textarea "}"
type textarea "}"
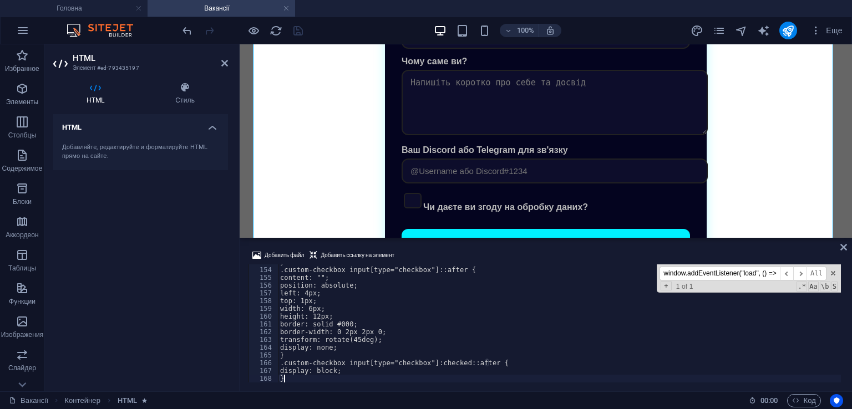
click at [450, 254] on div "Добавить файл Добавить ссылку на элемент" at bounding box center [546, 257] width 595 height 16
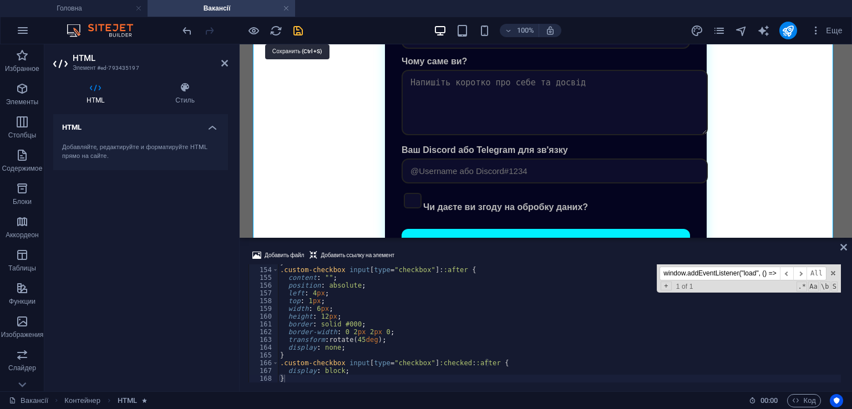
click at [298, 30] on icon "save" at bounding box center [298, 30] width 13 height 13
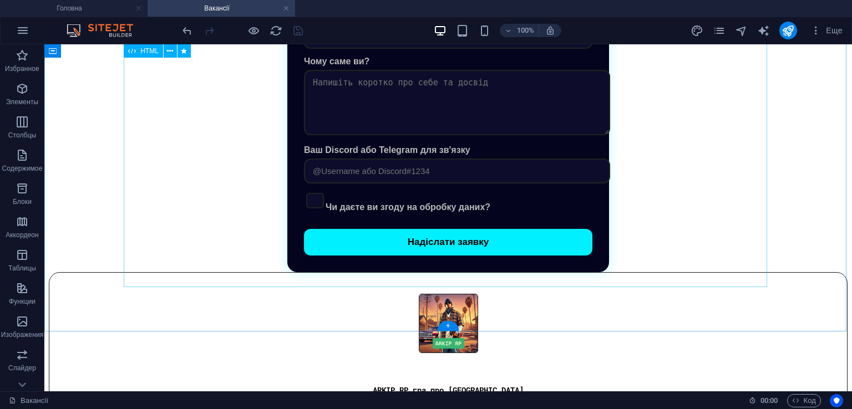
click at [404, 201] on div "Робота в ARKIP RP Ім'я та [PERSON_NAME] Скільки вам років? Чи готові ви предост…" at bounding box center [448, 20] width 799 height 505
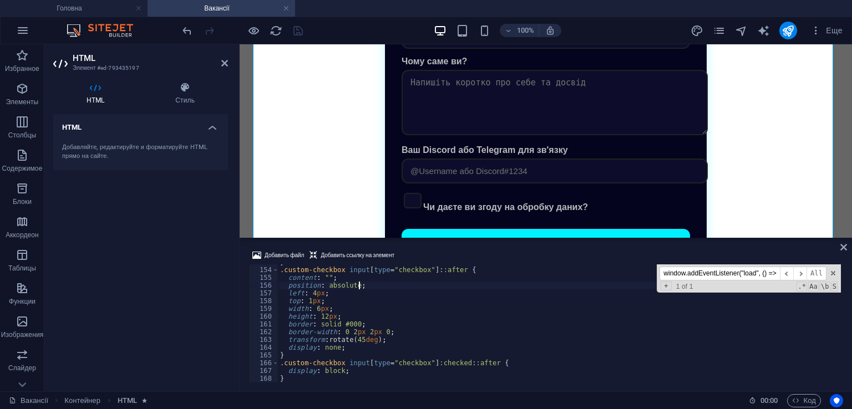
click at [414, 285] on div "} .custom-checkbox input [ type = " checkbox " ]: :after { content : " " ; posi…" at bounding box center [559, 325] width 563 height 134
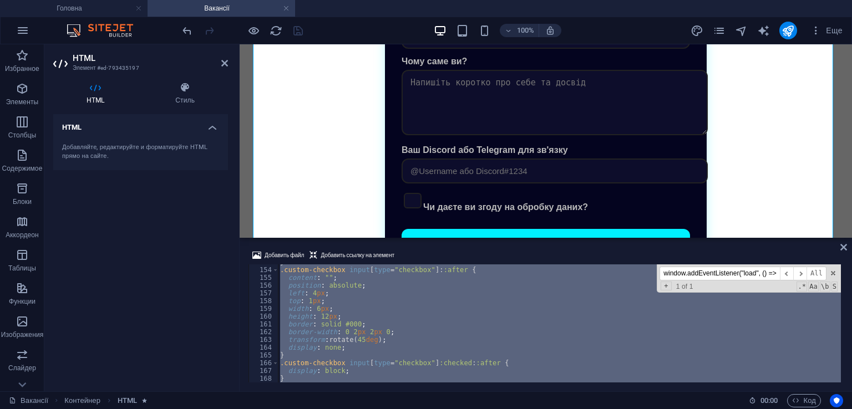
click at [414, 285] on div "} .custom-checkbox input [ type = " checkbox " ]: :after { content : " " ; posi…" at bounding box center [559, 325] width 563 height 134
type textarea "</script>"
click at [711, 283] on div "+ 1 of 1 .* Aa \b S" at bounding box center [749, 287] width 178 height 8
click at [714, 274] on input "window.addEventListener("load", () => {" at bounding box center [720, 274] width 120 height 14
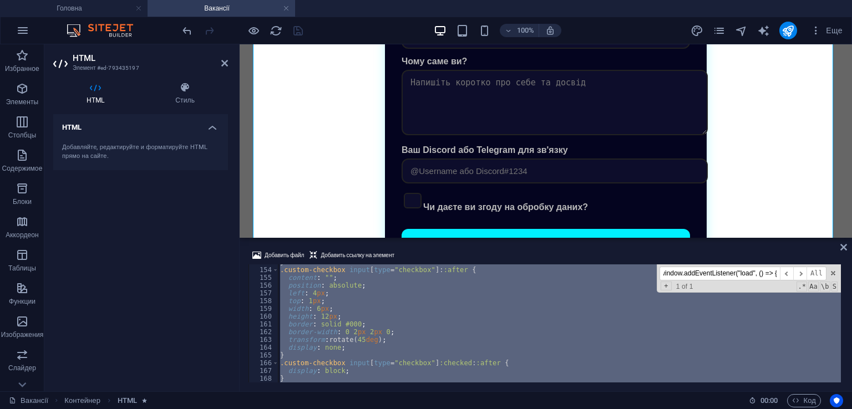
click at [714, 274] on input "window.addEventListener("load", () => {" at bounding box center [720, 274] width 120 height 14
paste input ".custom-checkbox input[type="checkbox"]::after"
type input ".custom-checkbox input[type="checkbox"]::after {"
type textarea ".custom-checkbox input[type="checkbox"]::after {"
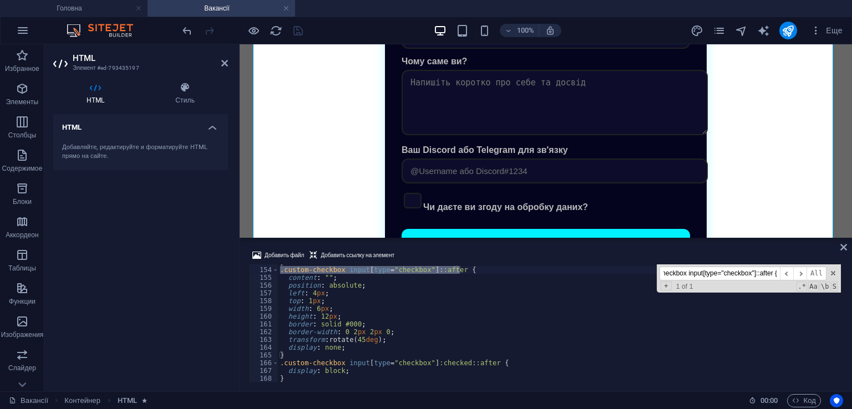
type input ".custom-checkbox input[type="checkbox"]::after {"
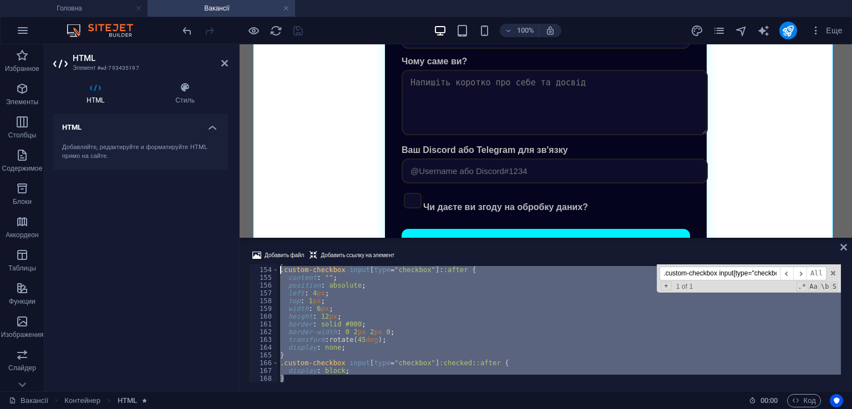
drag, startPoint x: 306, startPoint y: 379, endPoint x: 280, endPoint y: 269, distance: 112.8
click at [280, 269] on div "} .custom-checkbox input [ type = " checkbox " ]: :after { content : " " ; posi…" at bounding box center [559, 325] width 563 height 134
type textarea ".custom-checkbox input[type="checkbox"]::after { content: "";"
paste textarea
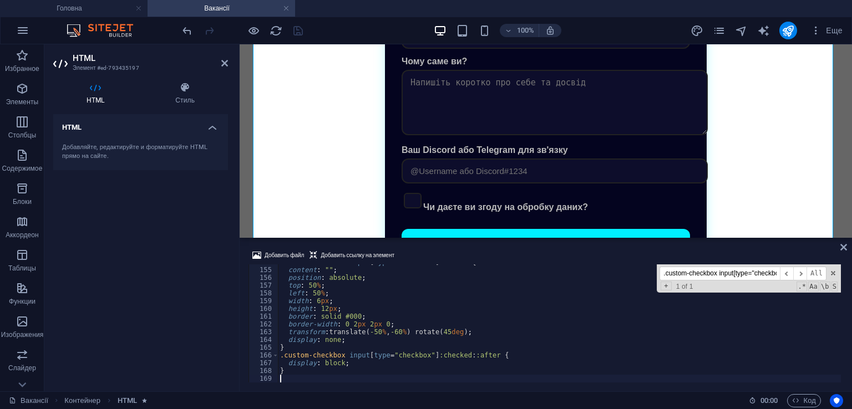
type textarea "}"
click at [494, 255] on div "Добавить файл Добавить ссылку на элемент" at bounding box center [546, 257] width 595 height 16
click at [296, 31] on icon "save" at bounding box center [298, 30] width 13 height 13
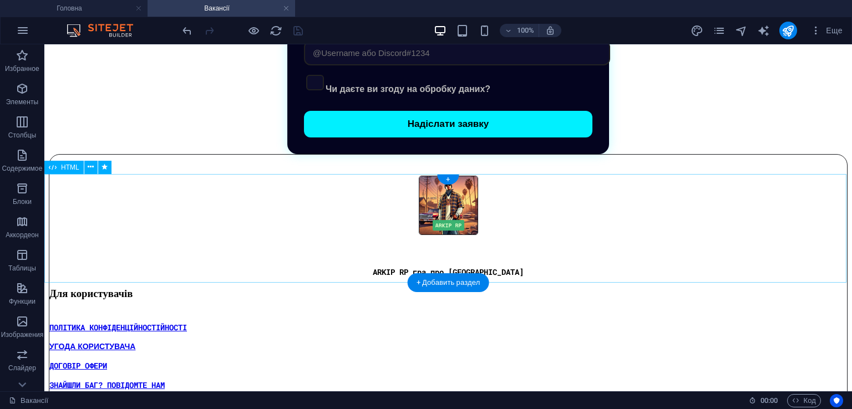
scroll to position [601, 0]
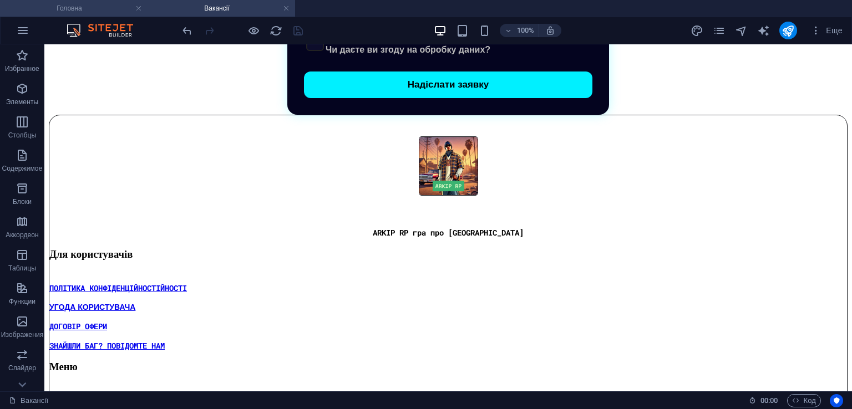
click at [85, 13] on h4 "Головна" at bounding box center [74, 8] width 148 height 12
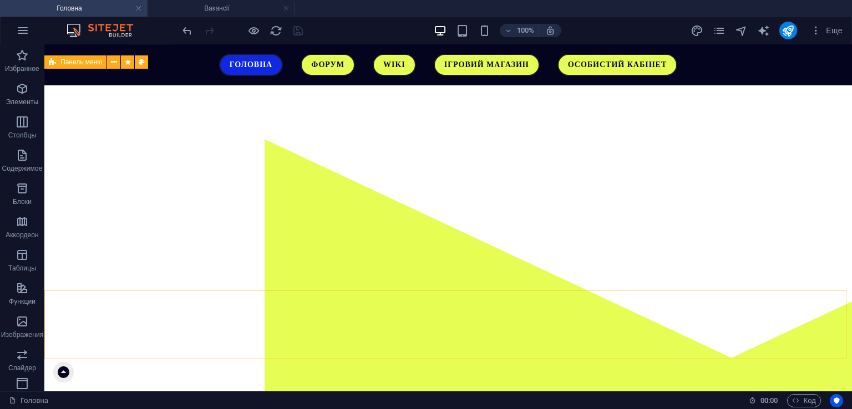
scroll to position [0, 0]
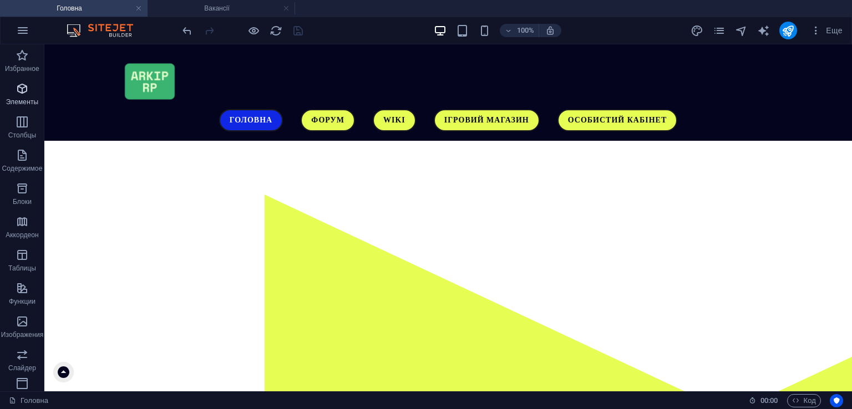
click at [24, 92] on icon "button" at bounding box center [22, 88] width 13 height 13
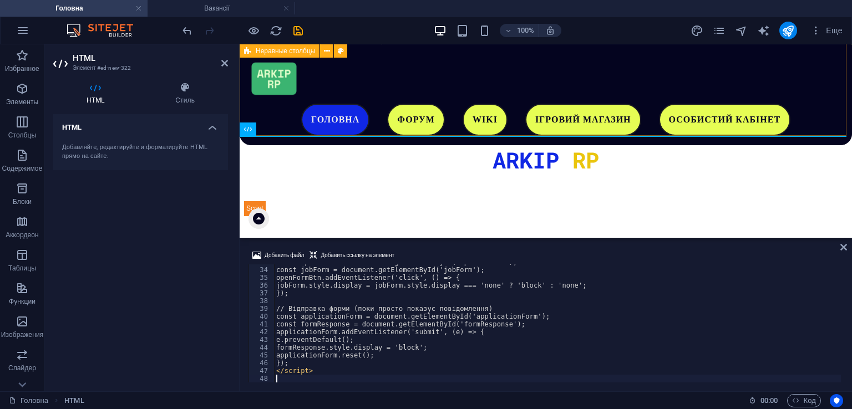
scroll to position [255, 0]
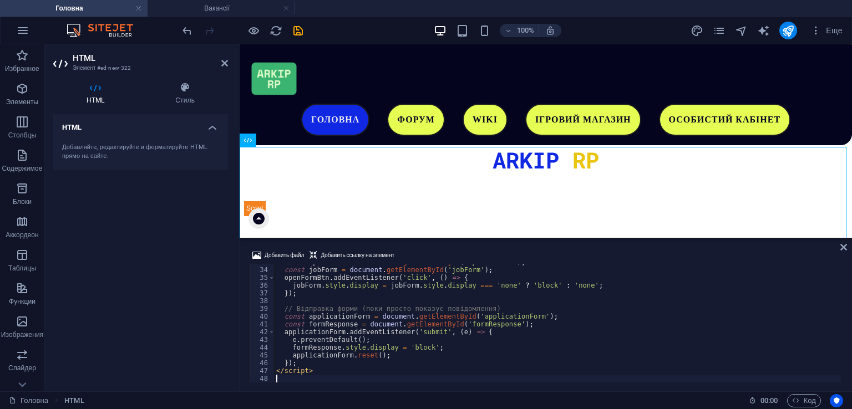
click at [439, 252] on div "Добавить файл Добавить ссылку на элемент" at bounding box center [546, 257] width 595 height 16
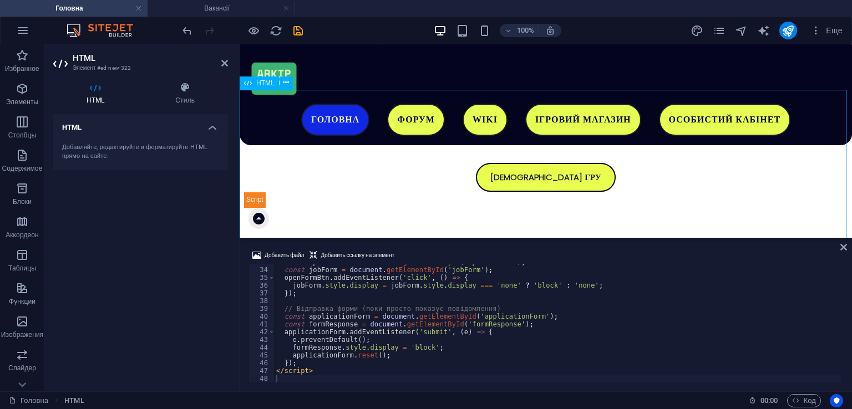
scroll to position [268, 0]
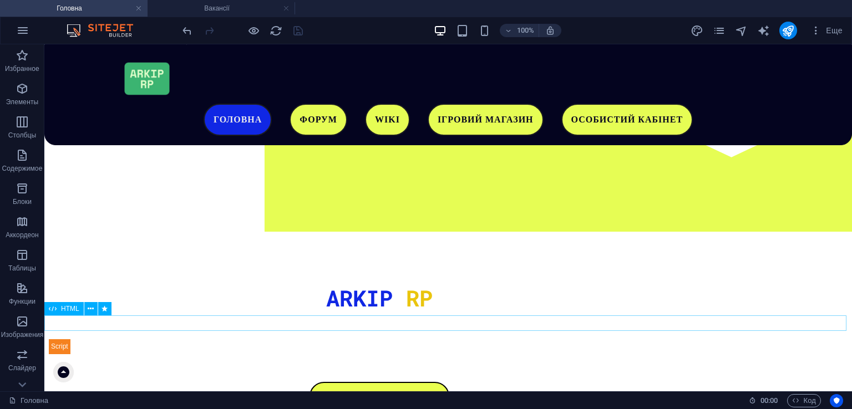
scroll to position [158, 0]
